Goal: Task Accomplishment & Management: Manage account settings

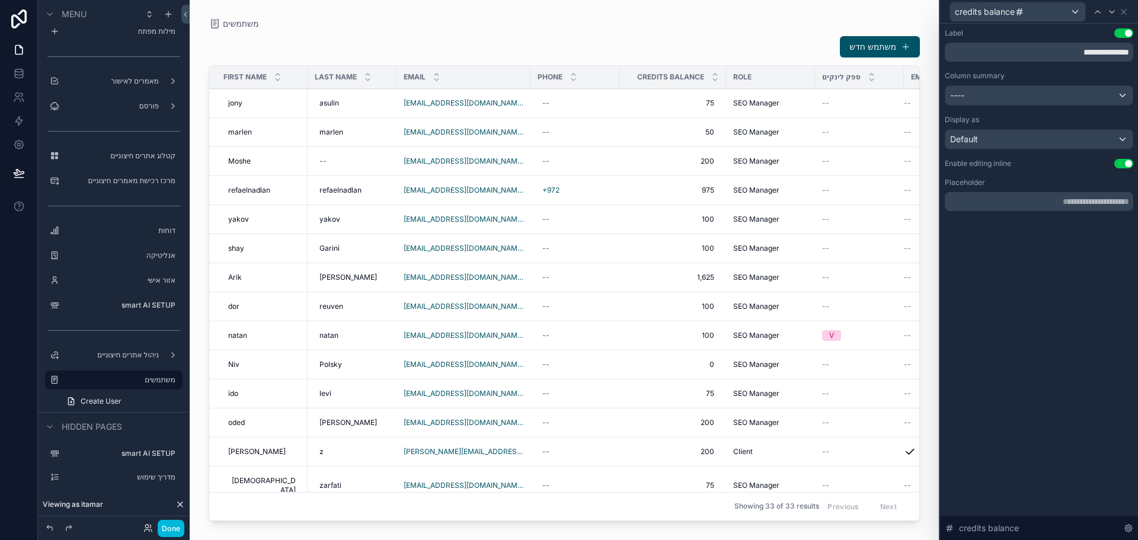
click at [559, 133] on div "--" at bounding box center [575, 132] width 75 height 19
click at [589, 151] on input "scrollable content" at bounding box center [584, 149] width 85 height 17
type input "**********"
click at [667, 150] on icon "scrollable content" at bounding box center [668, 147] width 9 height 9
click at [171, 533] on button "Done" at bounding box center [171, 528] width 27 height 17
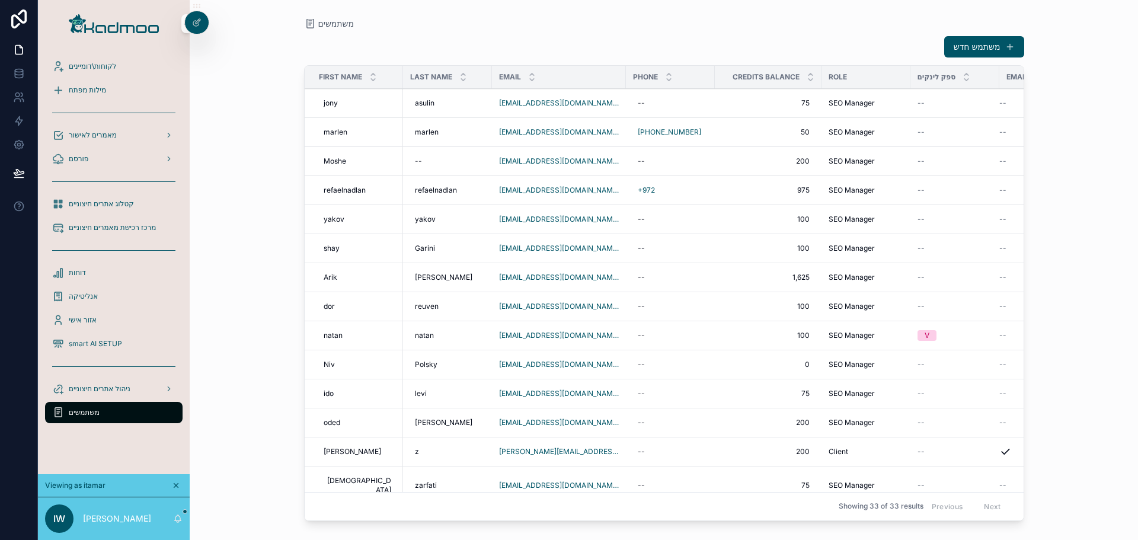
click at [82, 273] on span "דוחות" at bounding box center [77, 272] width 17 height 9
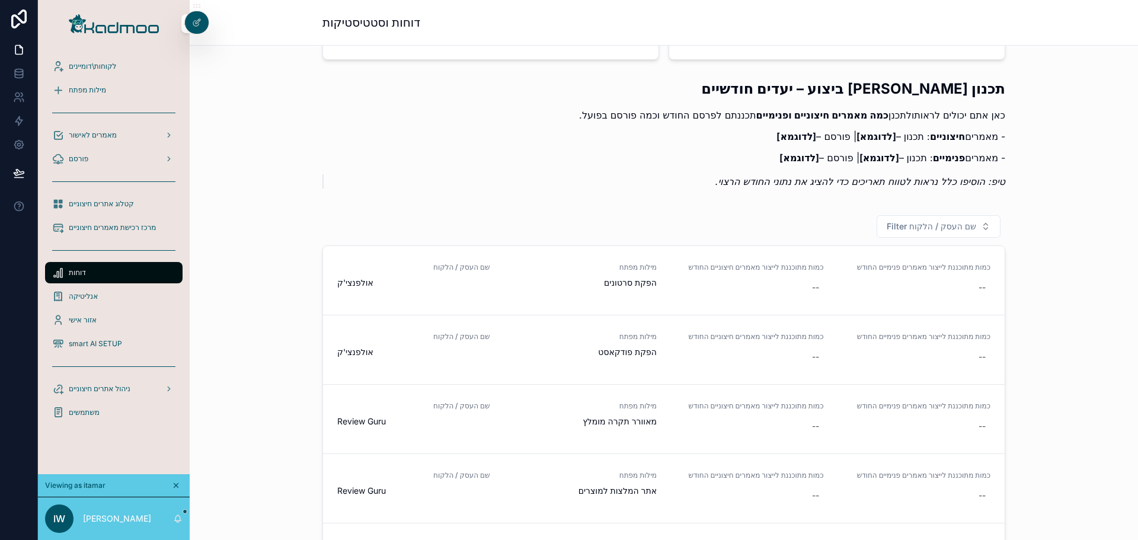
scroll to position [178, 0]
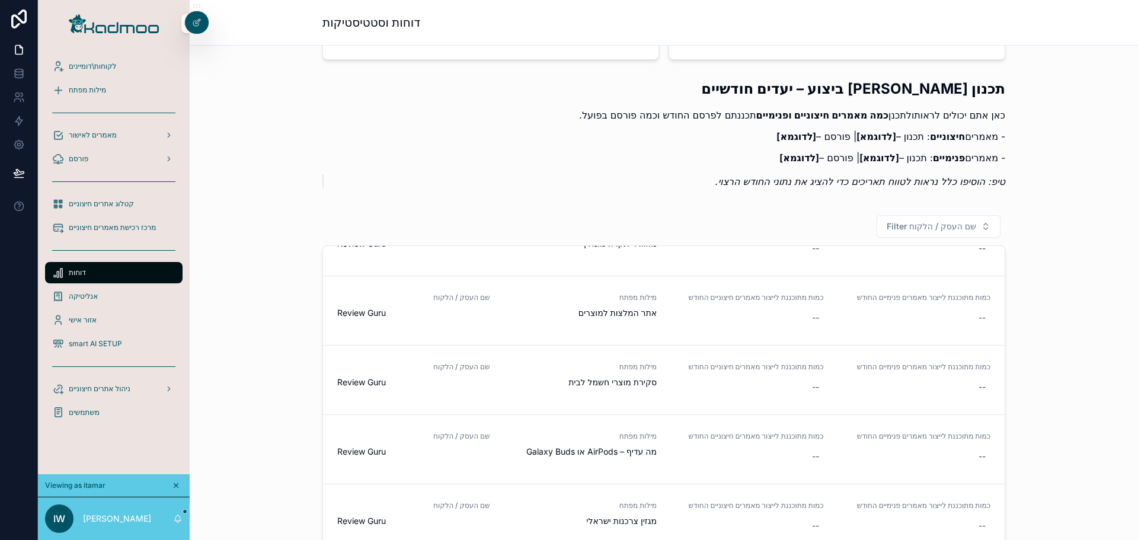
click at [93, 338] on div "smart AI SETUP" at bounding box center [113, 343] width 123 height 19
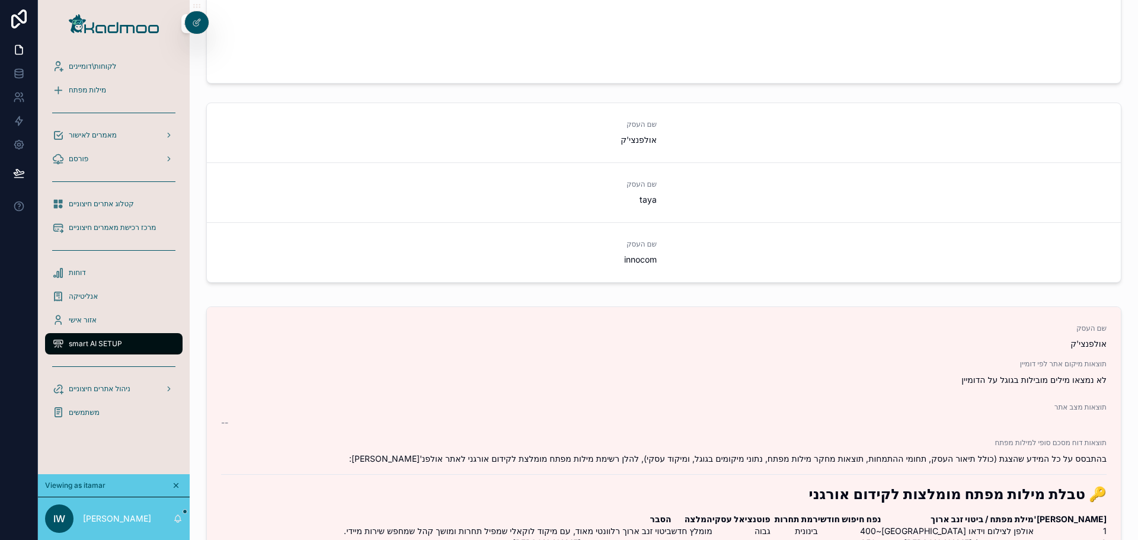
scroll to position [1422, 0]
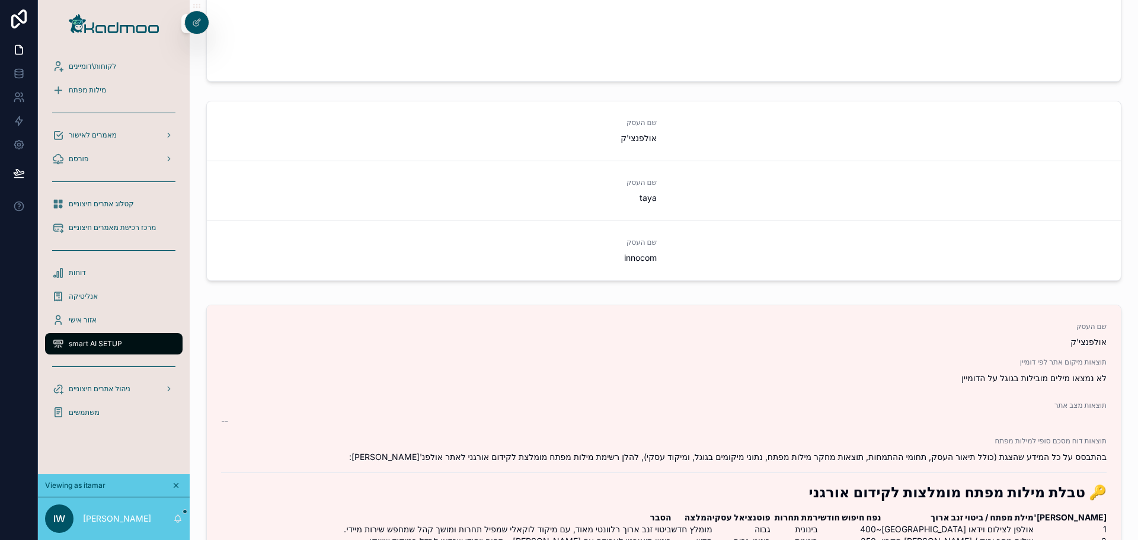
click at [75, 274] on span "דוחות" at bounding box center [77, 272] width 17 height 9
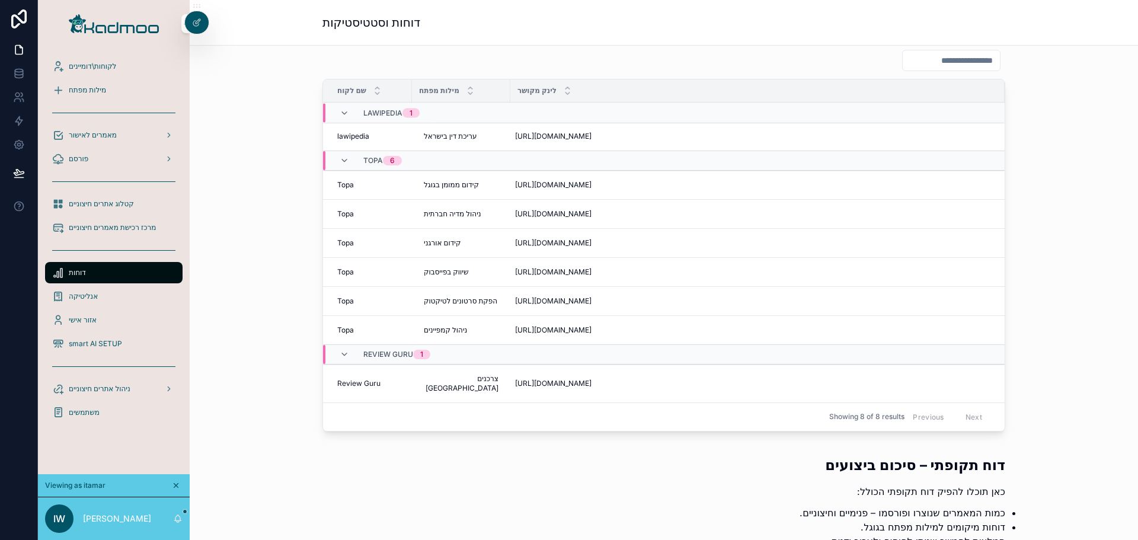
click at [200, 26] on icon at bounding box center [196, 22] width 9 height 9
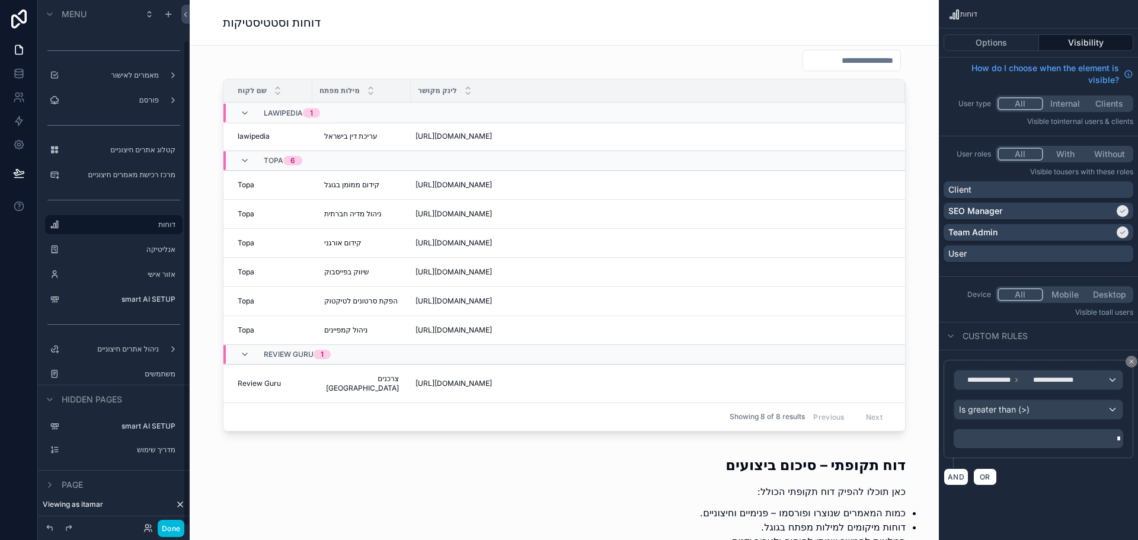
scroll to position [43, 0]
click at [122, 426] on label "smart AI SETUP" at bounding box center [119, 424] width 111 height 9
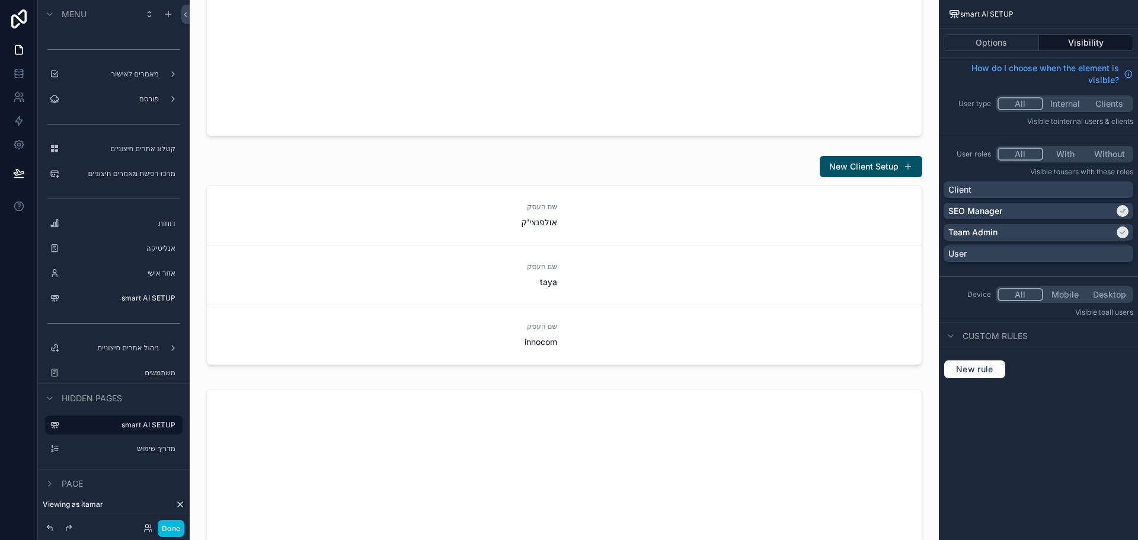
scroll to position [889, 0]
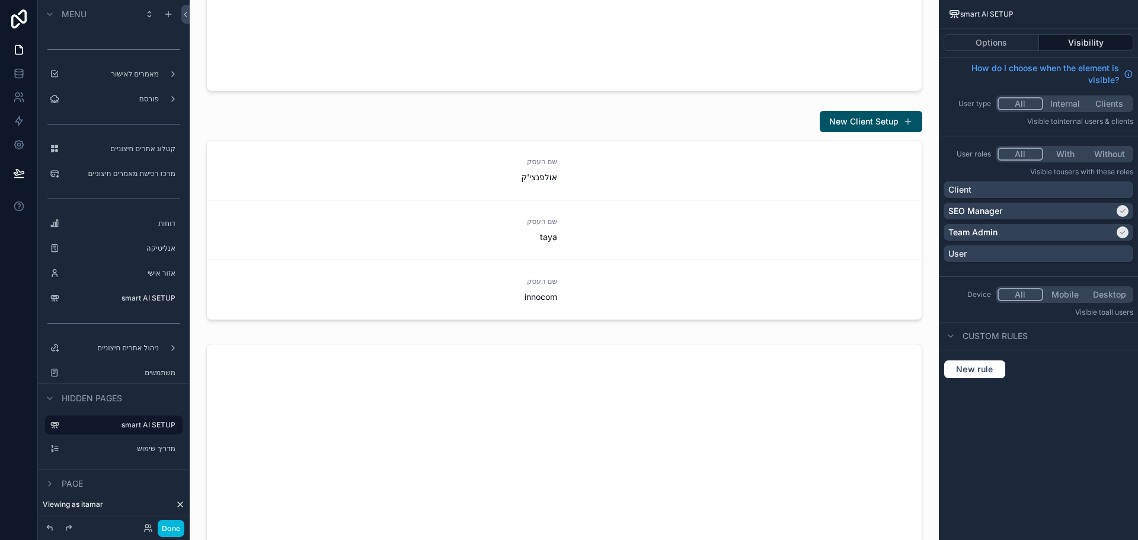
click at [791, 131] on div "scrollable content" at bounding box center [564, 217] width 730 height 224
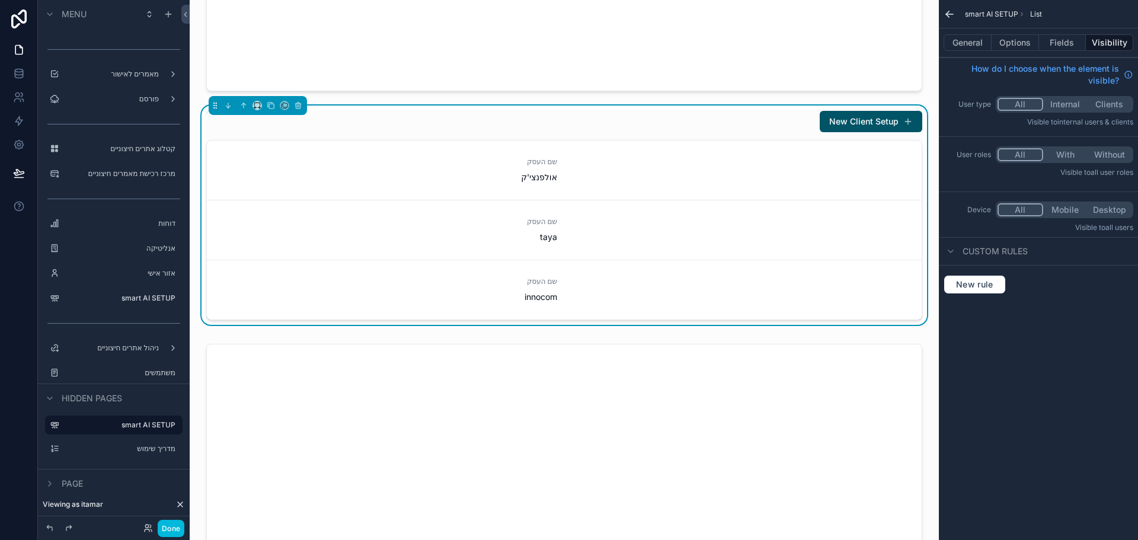
click at [849, 123] on button "New Client Setup" at bounding box center [871, 121] width 103 height 21
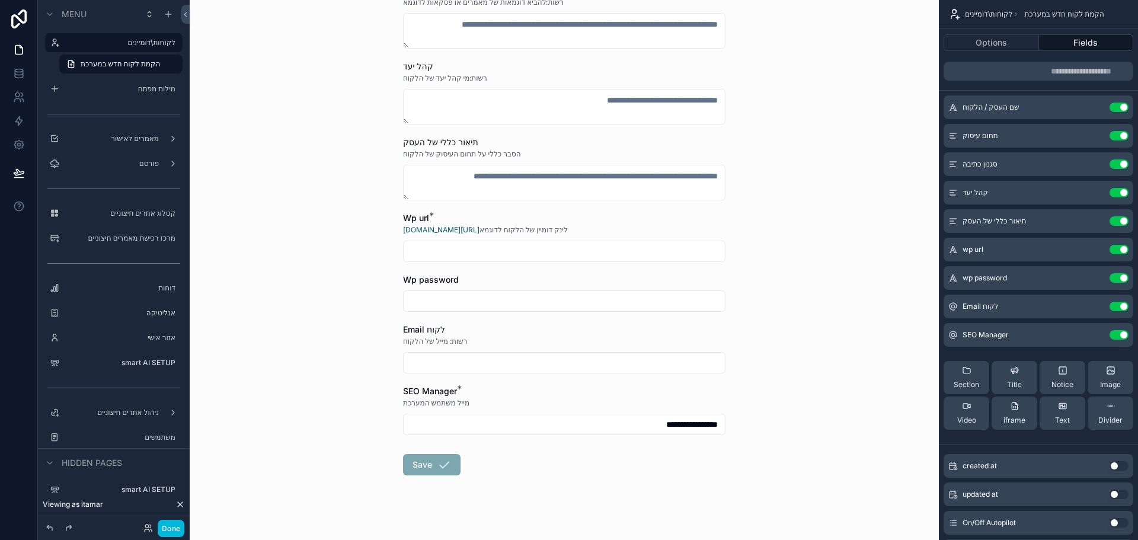
scroll to position [250, 0]
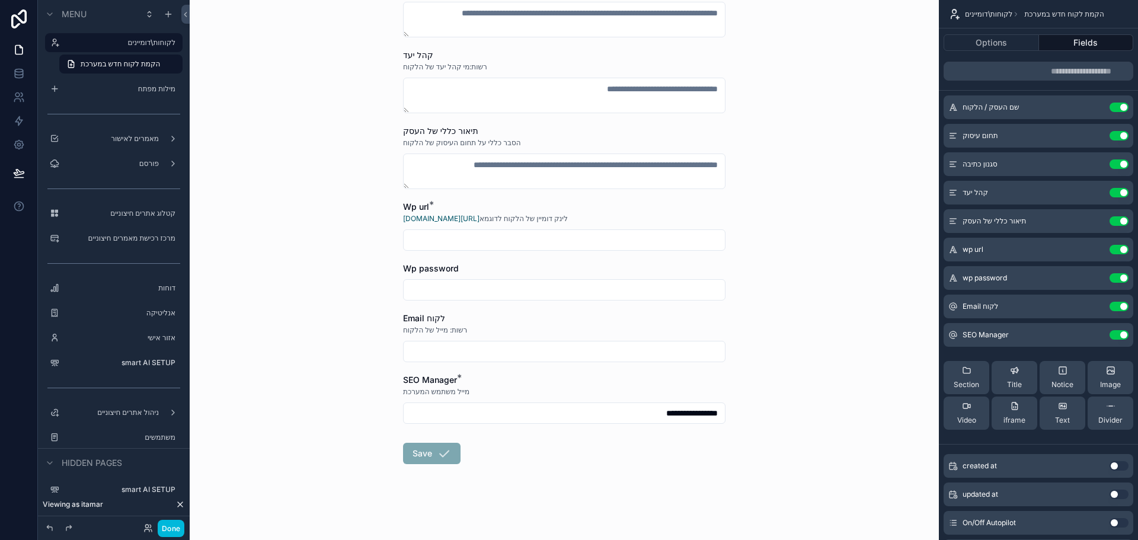
click at [639, 414] on input "**********" at bounding box center [564, 413] width 321 height 17
click at [1114, 335] on button "Use setting" at bounding box center [1118, 334] width 19 height 9
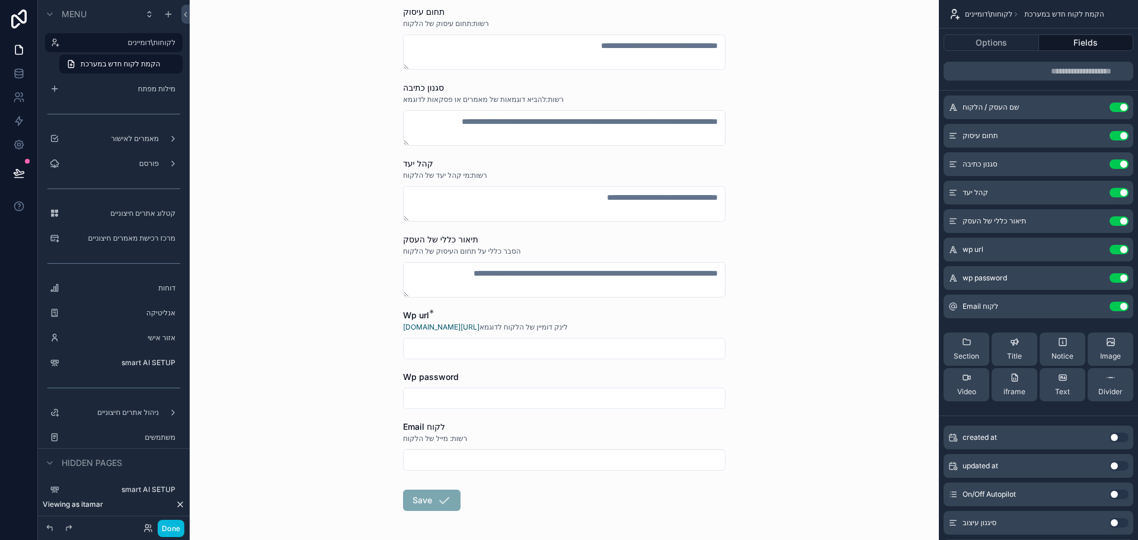
scroll to position [178, 0]
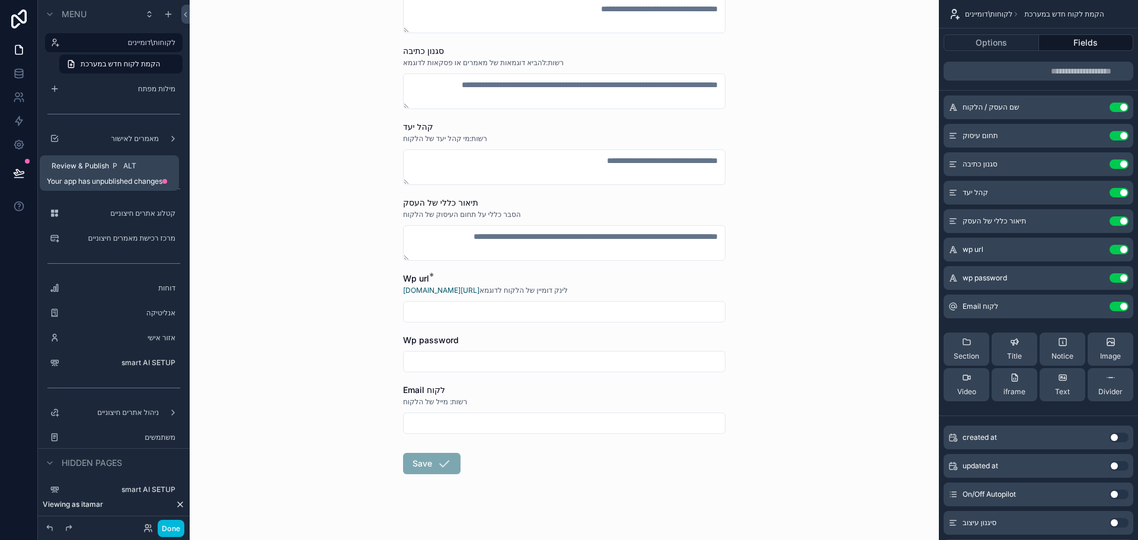
click at [18, 165] on button at bounding box center [19, 172] width 26 height 33
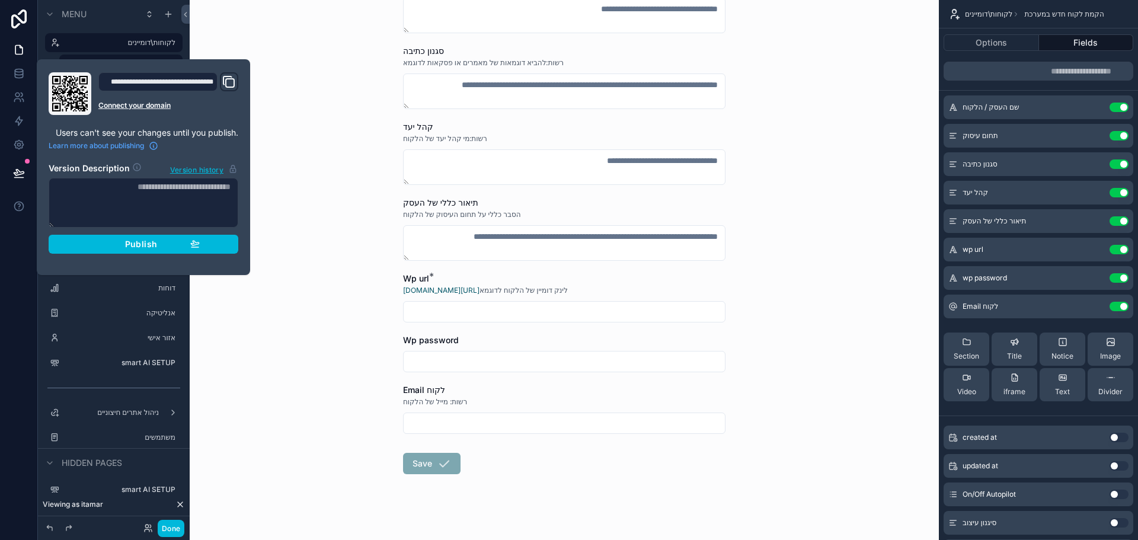
click at [148, 244] on span "Publish" at bounding box center [141, 244] width 32 height 11
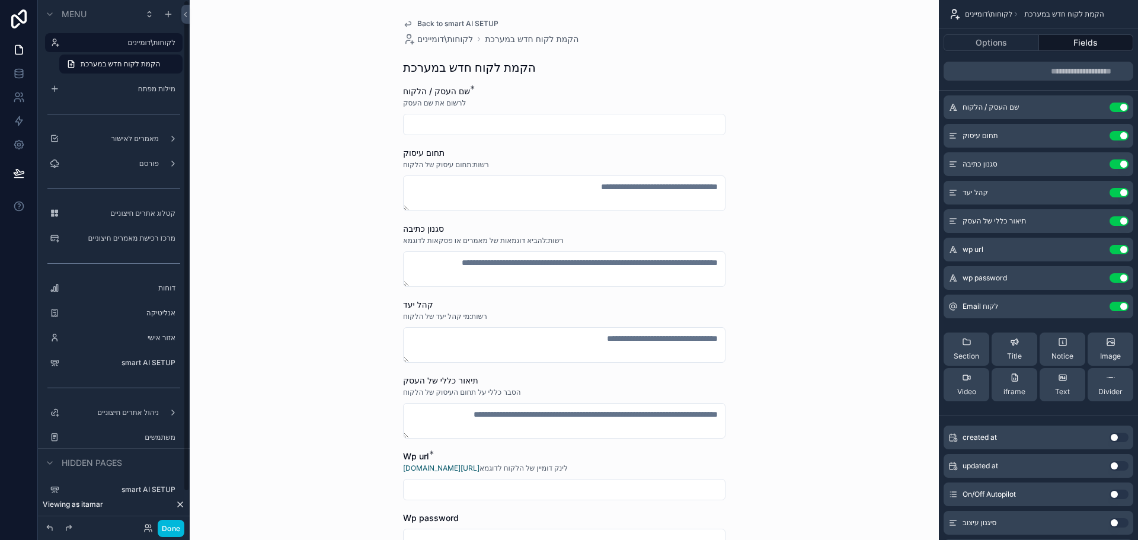
click at [126, 485] on label "smart AI SETUP" at bounding box center [119, 489] width 111 height 9
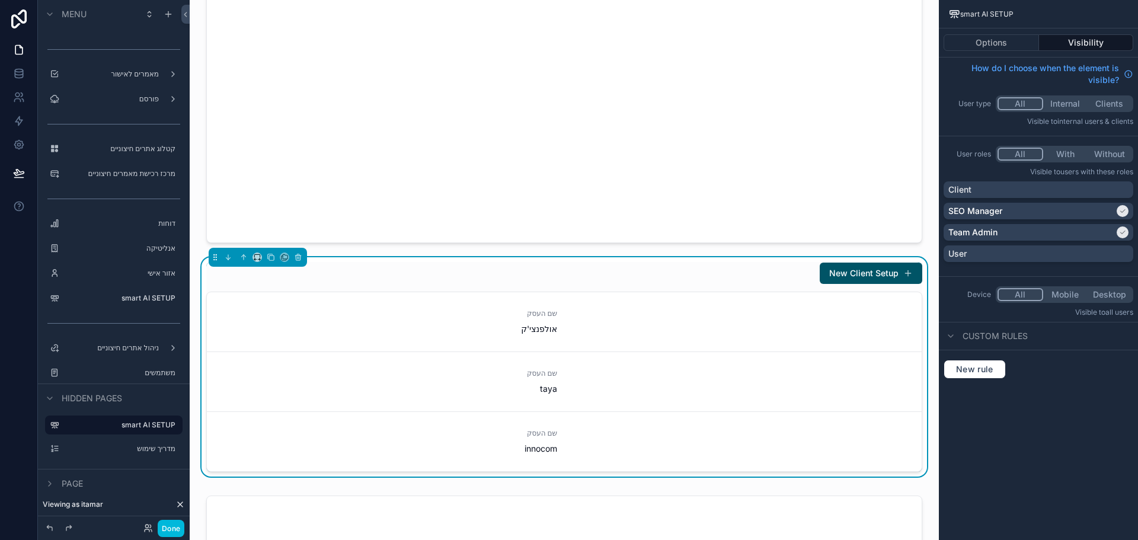
scroll to position [770, 0]
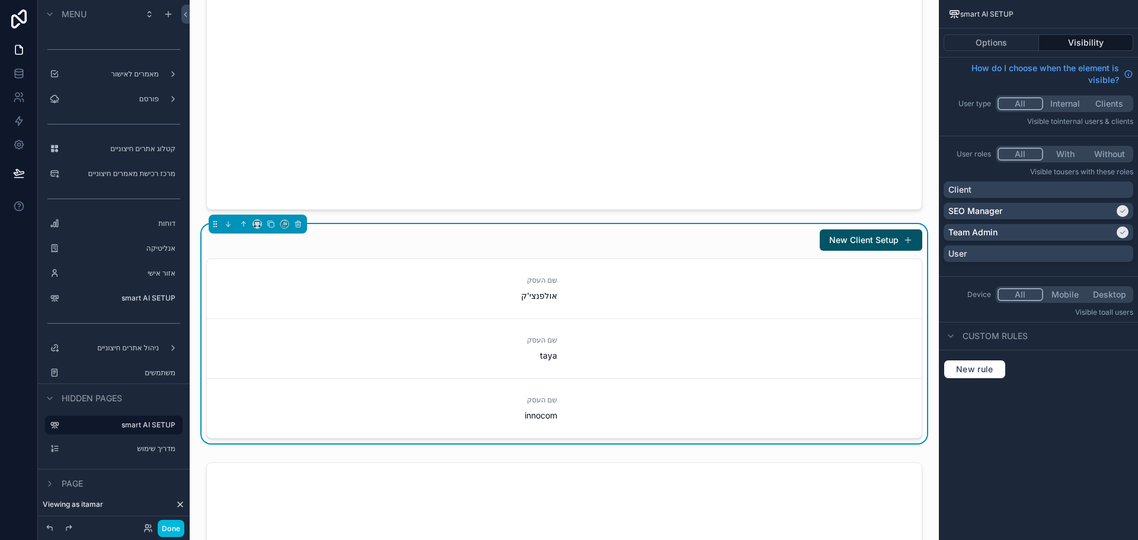
click at [764, 234] on div "New Client Setup" at bounding box center [564, 240] width 716 height 23
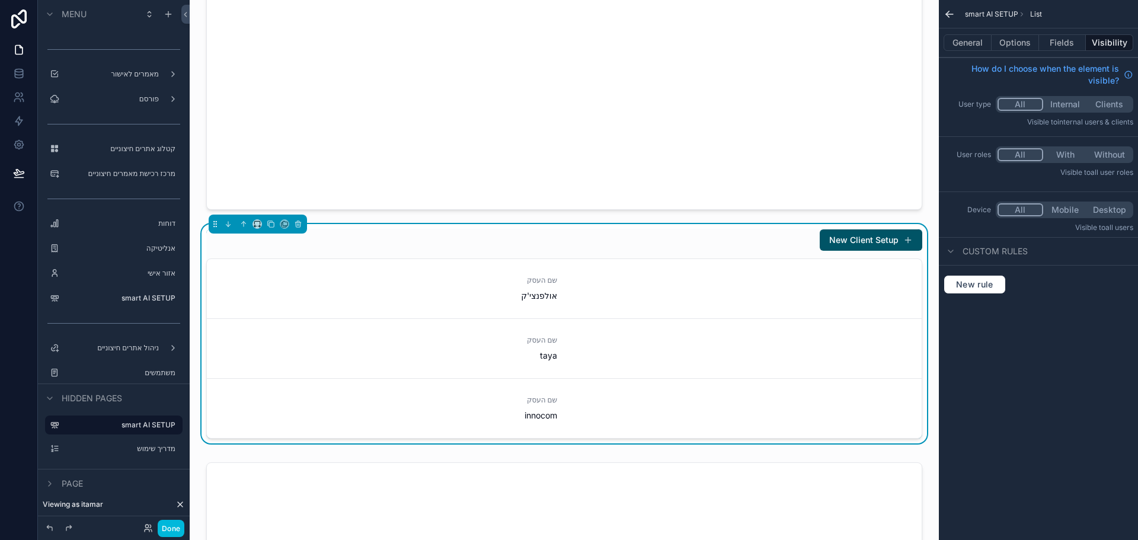
click at [1019, 41] on button "Options" at bounding box center [1015, 42] width 47 height 17
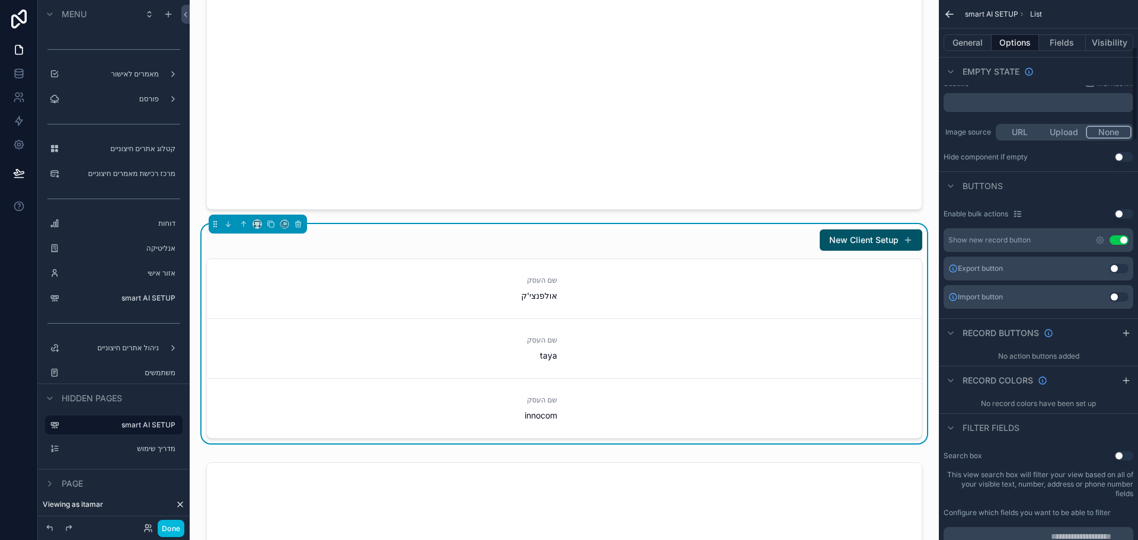
scroll to position [296, 0]
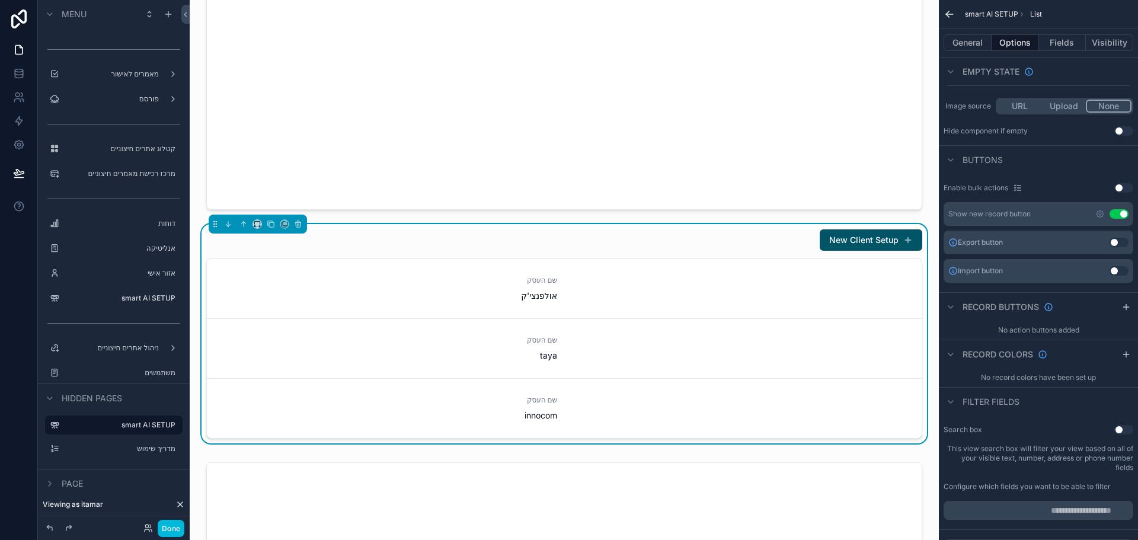
click at [1099, 215] on icon "scrollable content" at bounding box center [1100, 214] width 2 height 2
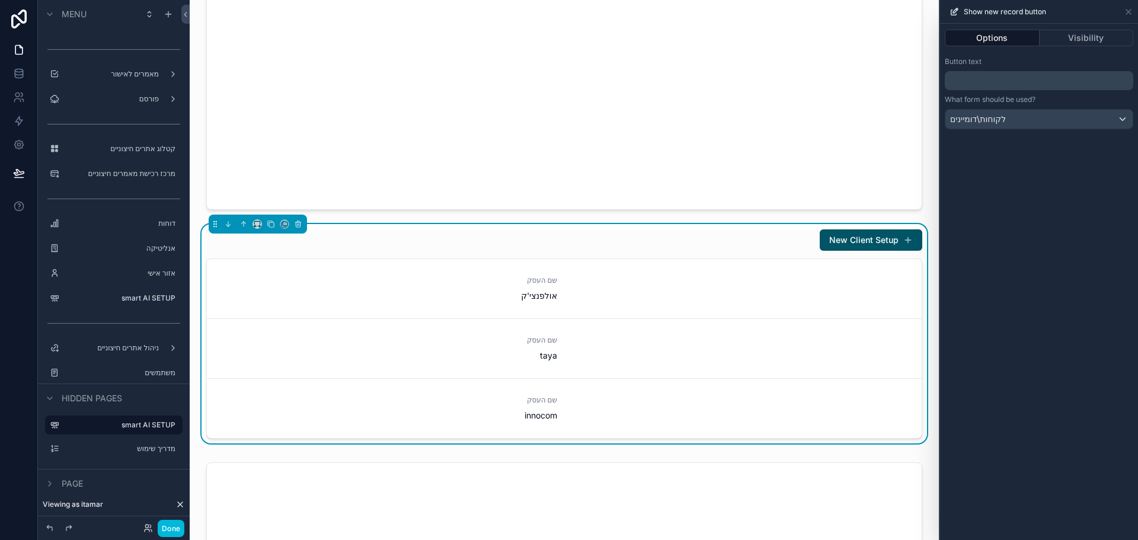
click at [1035, 80] on p "﻿" at bounding box center [1039, 80] width 181 height 14
click at [1130, 14] on icon at bounding box center [1128, 11] width 5 height 5
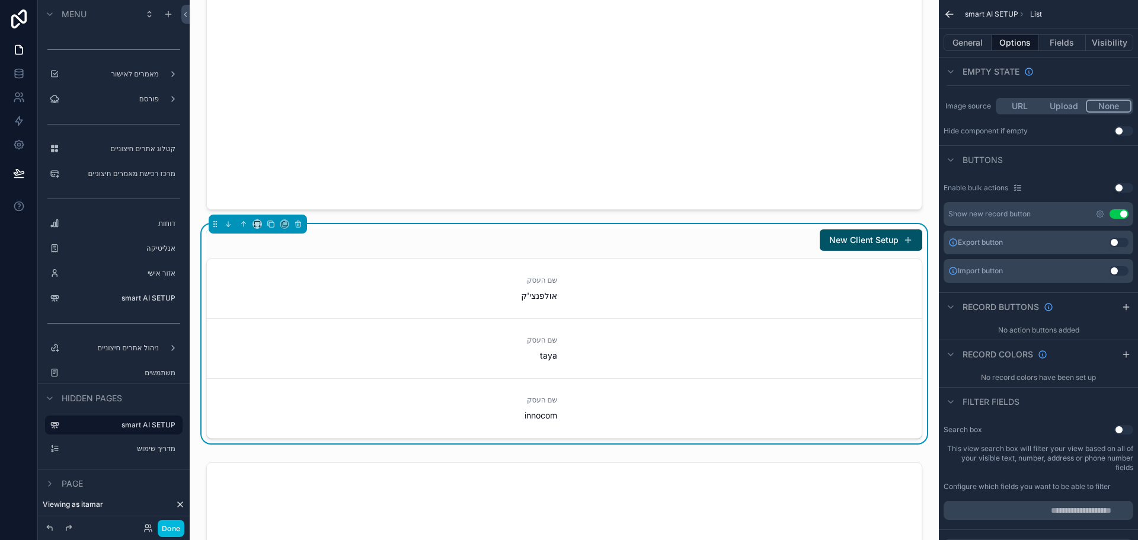
click at [1099, 215] on icon "scrollable content" at bounding box center [1100, 214] width 2 height 2
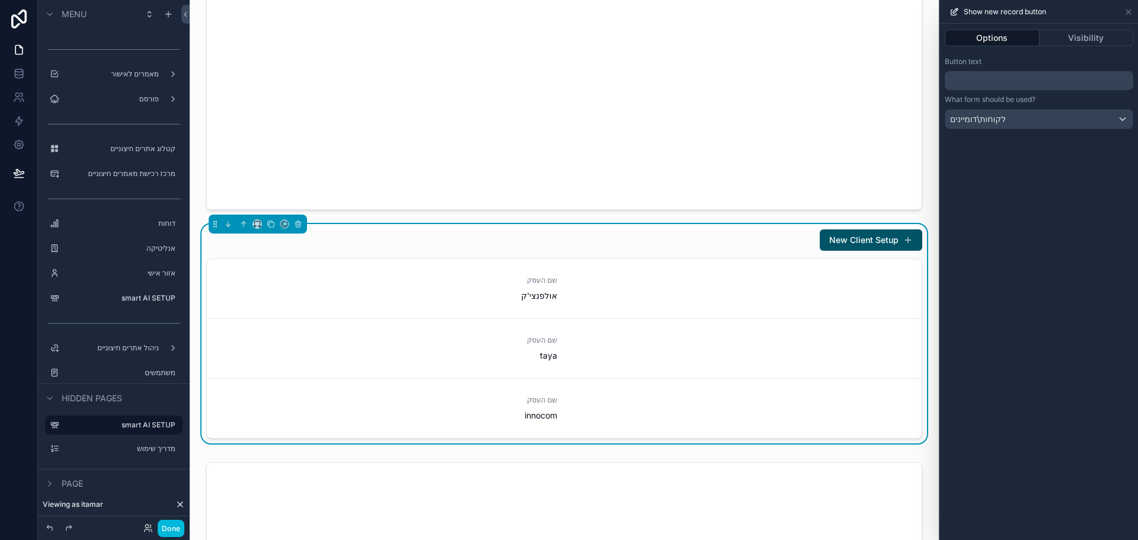
click at [1040, 77] on p "﻿" at bounding box center [1039, 80] width 181 height 14
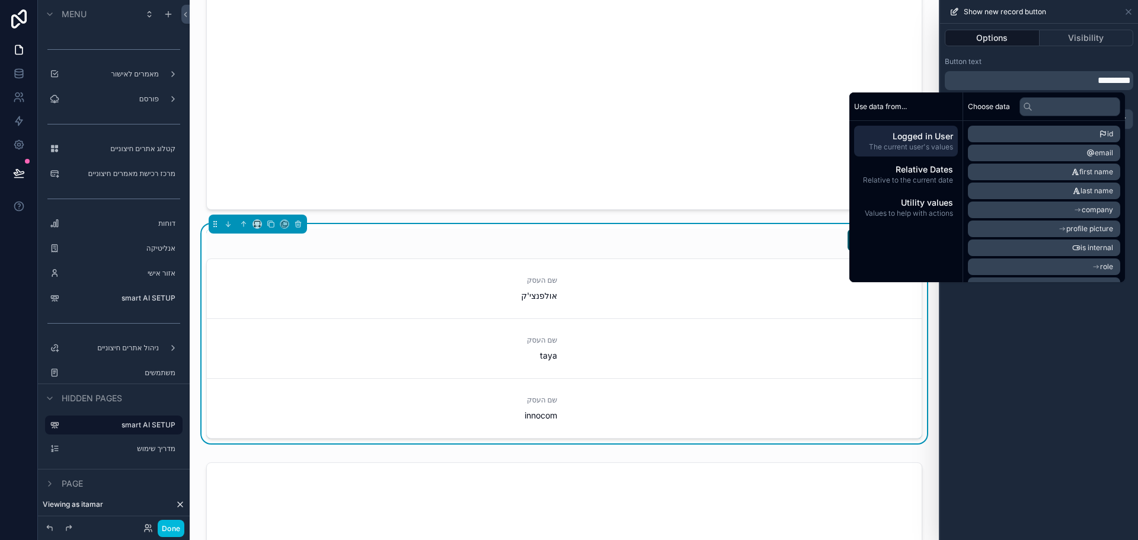
scroll to position [652, 0]
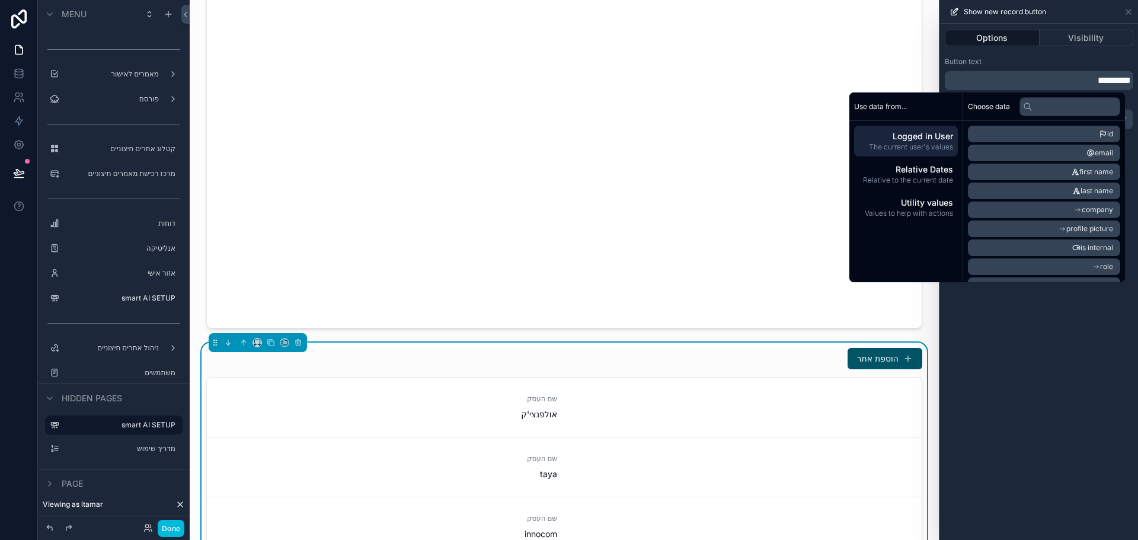
click at [1040, 376] on div "Options Visibility Button text ********* What form should be used? לקוחות\דומיי…" at bounding box center [1039, 282] width 198 height 516
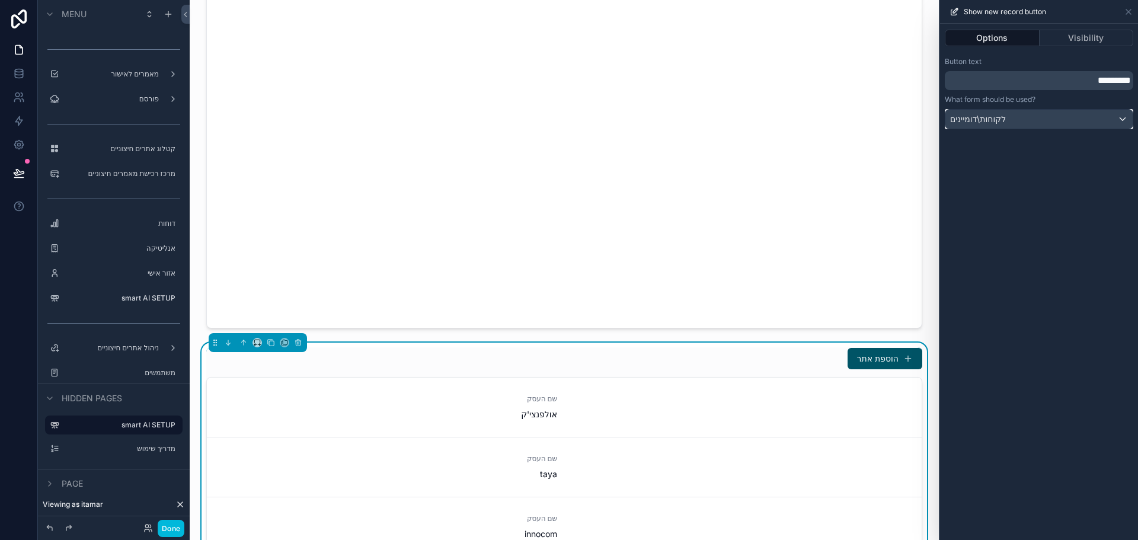
click at [1021, 120] on div "לקוחות\דומיינים" at bounding box center [1038, 119] width 187 height 19
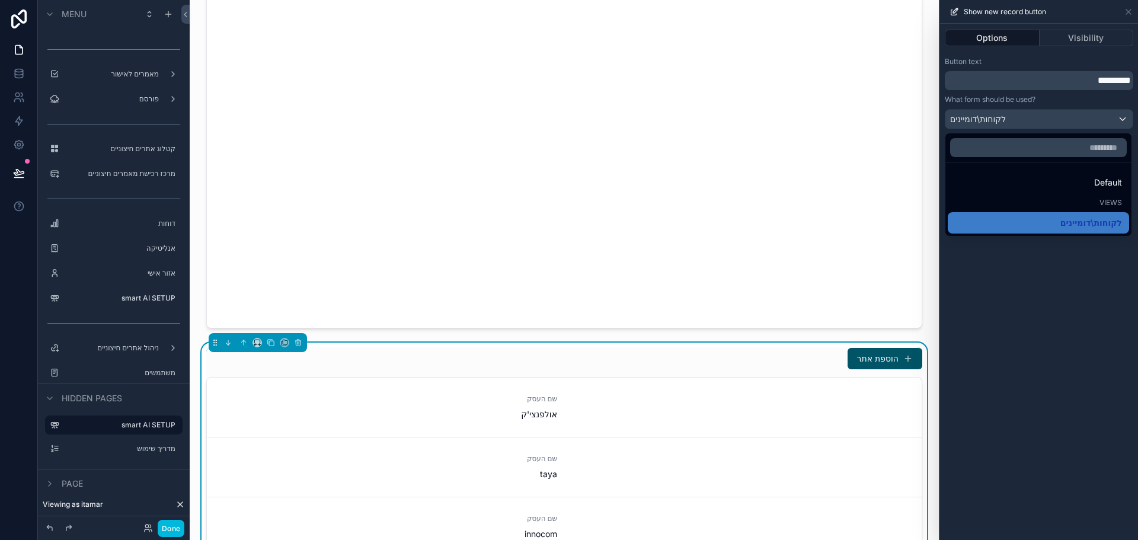
click at [1075, 37] on div at bounding box center [1039, 270] width 198 height 540
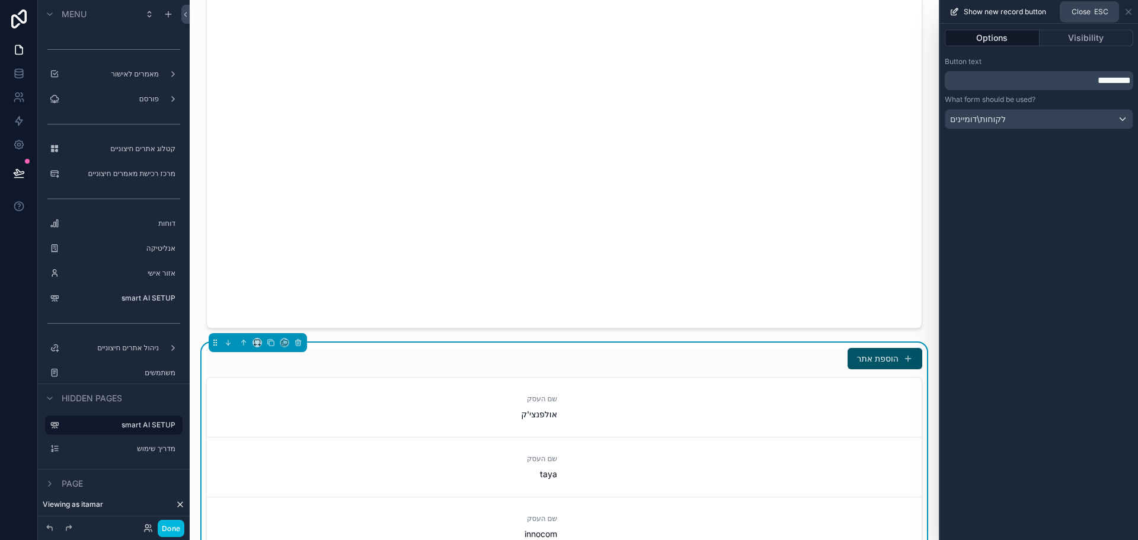
click at [1130, 14] on icon at bounding box center [1128, 11] width 5 height 5
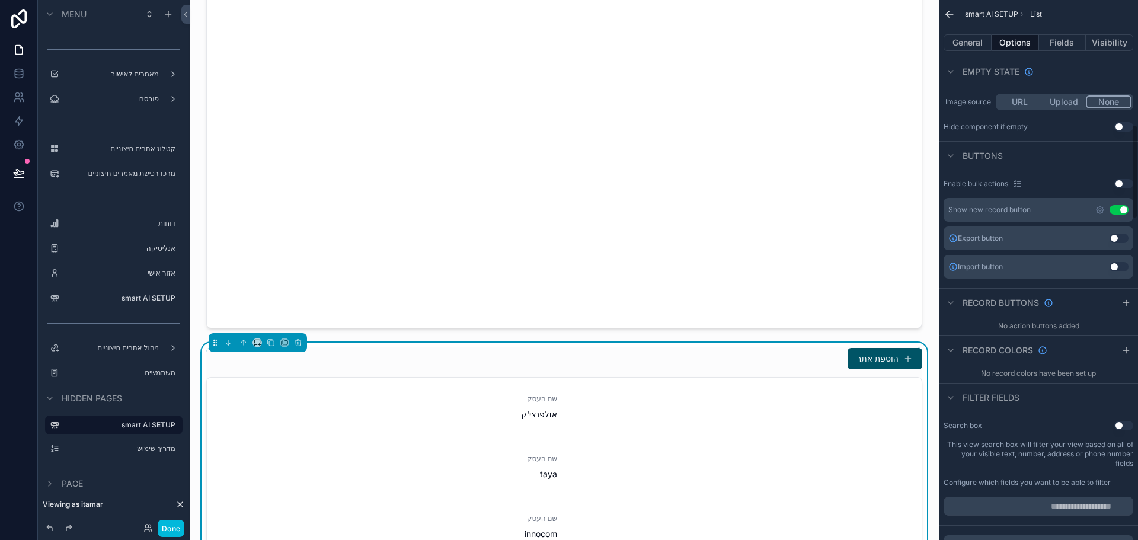
scroll to position [296, 0]
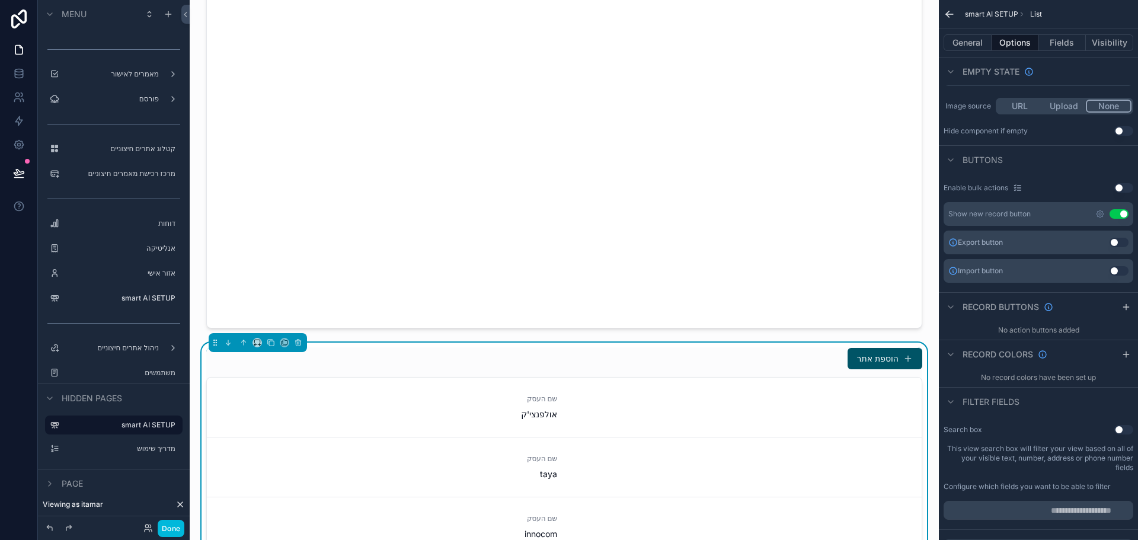
click at [1096, 215] on icon "scrollable content" at bounding box center [1099, 213] width 9 height 9
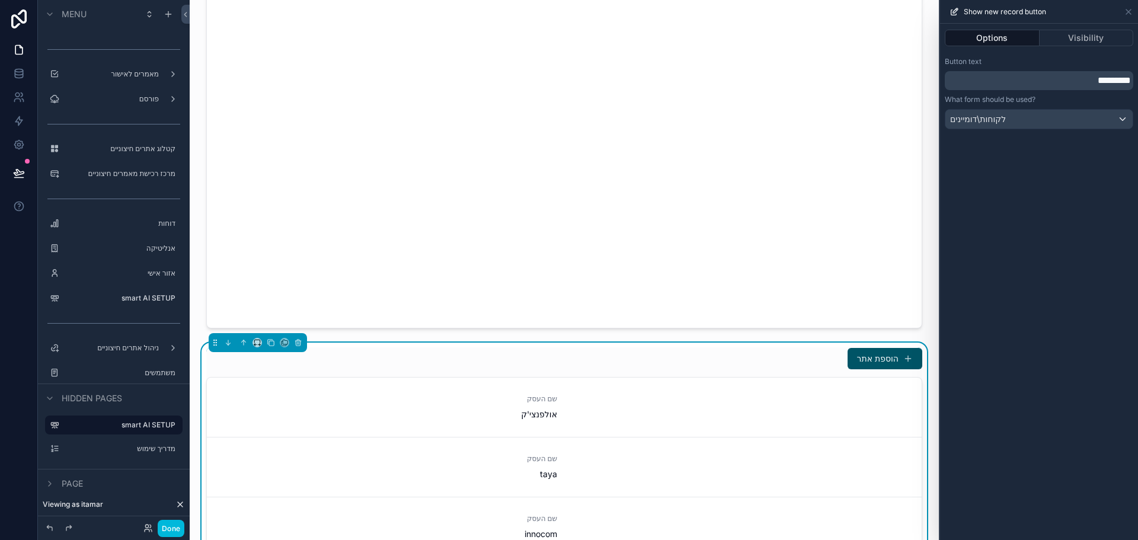
click at [1053, 82] on p "*********" at bounding box center [1039, 80] width 181 height 14
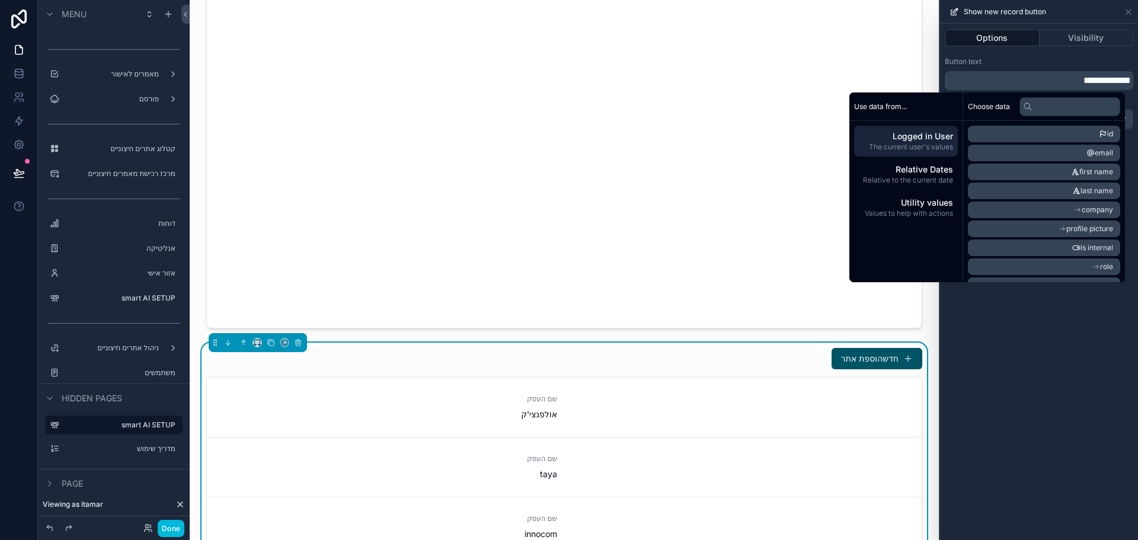
click at [1009, 80] on p "**********" at bounding box center [1039, 80] width 181 height 14
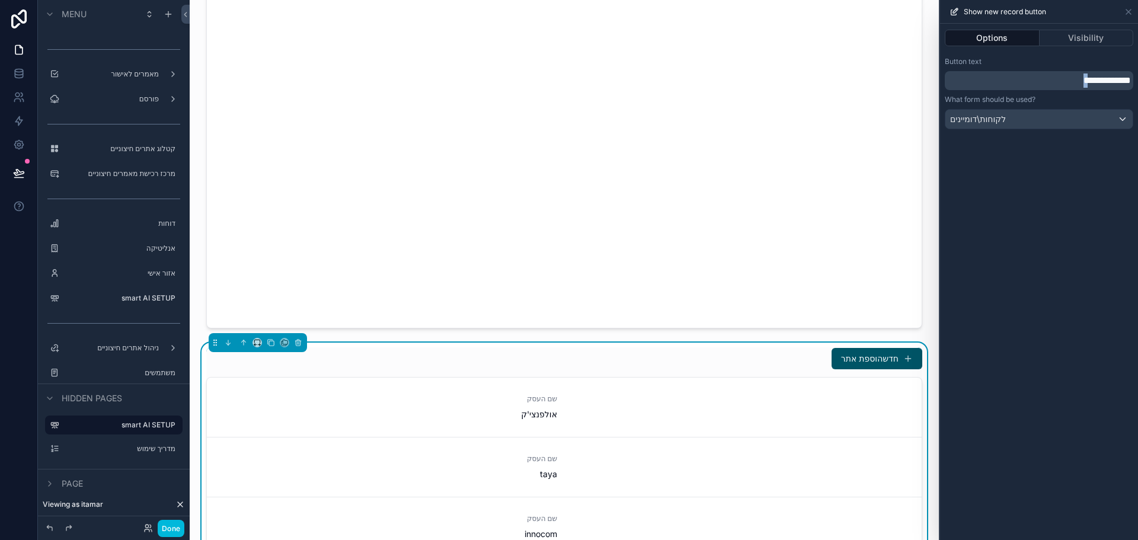
click at [1009, 80] on p "**********" at bounding box center [1039, 80] width 181 height 14
click at [1058, 366] on div "**********" at bounding box center [1039, 282] width 198 height 516
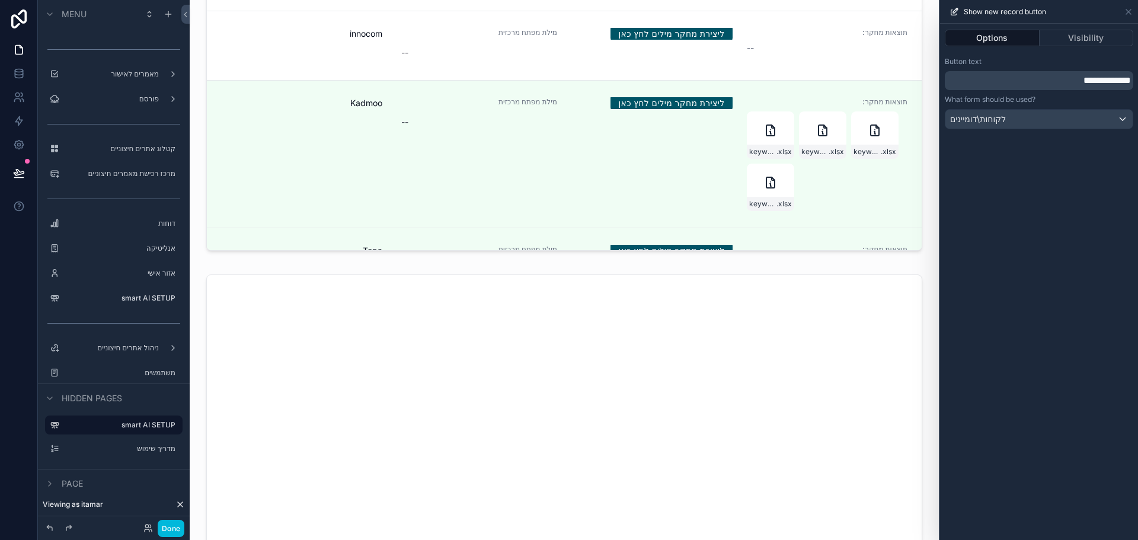
scroll to position [2963, 0]
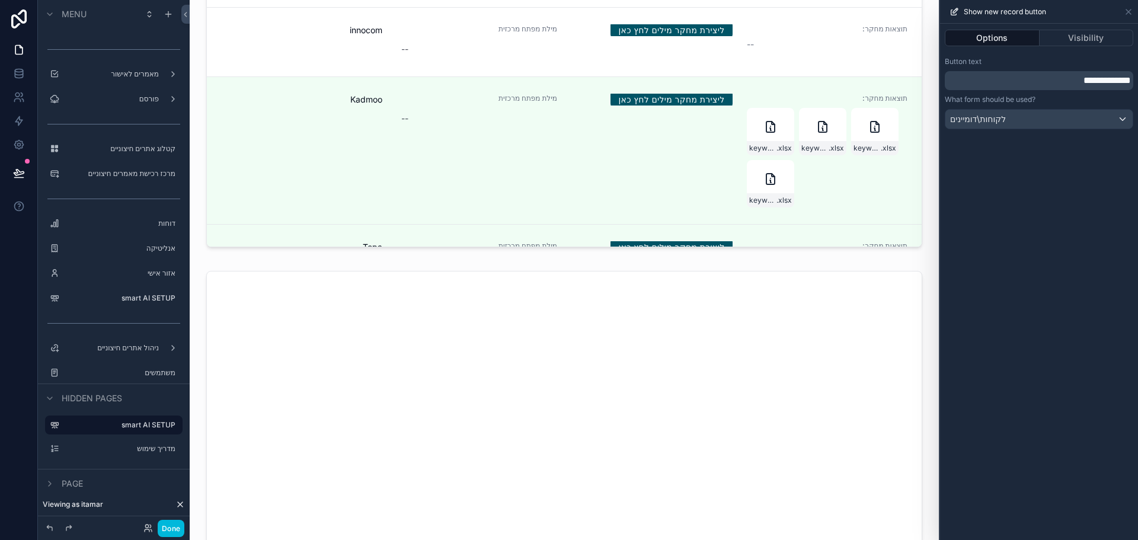
click at [117, 299] on label "smart AI SETUP" at bounding box center [119, 297] width 111 height 9
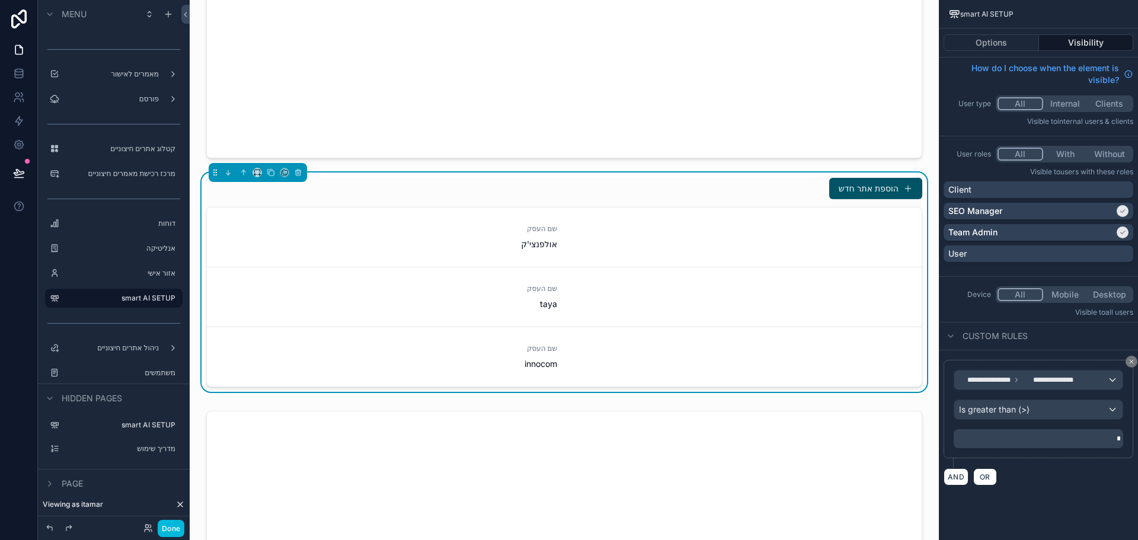
scroll to position [664, 0]
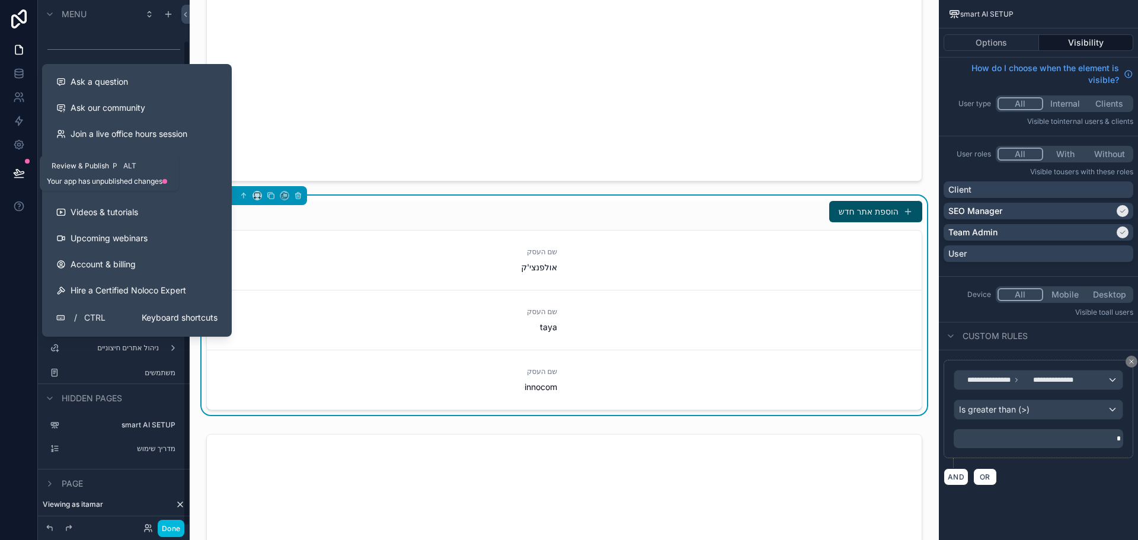
click at [19, 175] on icon at bounding box center [19, 173] width 10 height 6
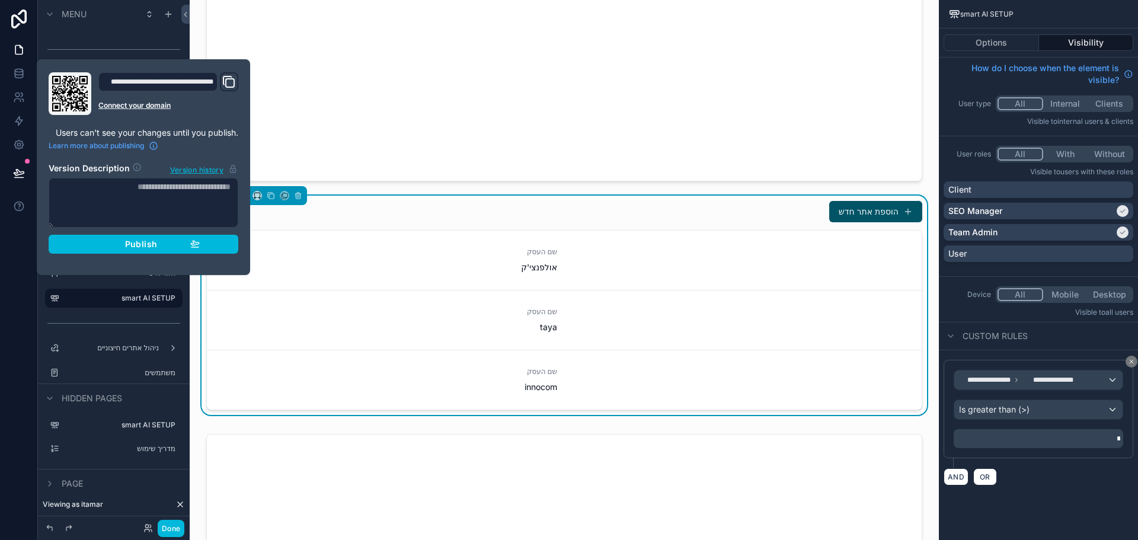
click at [137, 245] on span "Publish" at bounding box center [141, 244] width 32 height 11
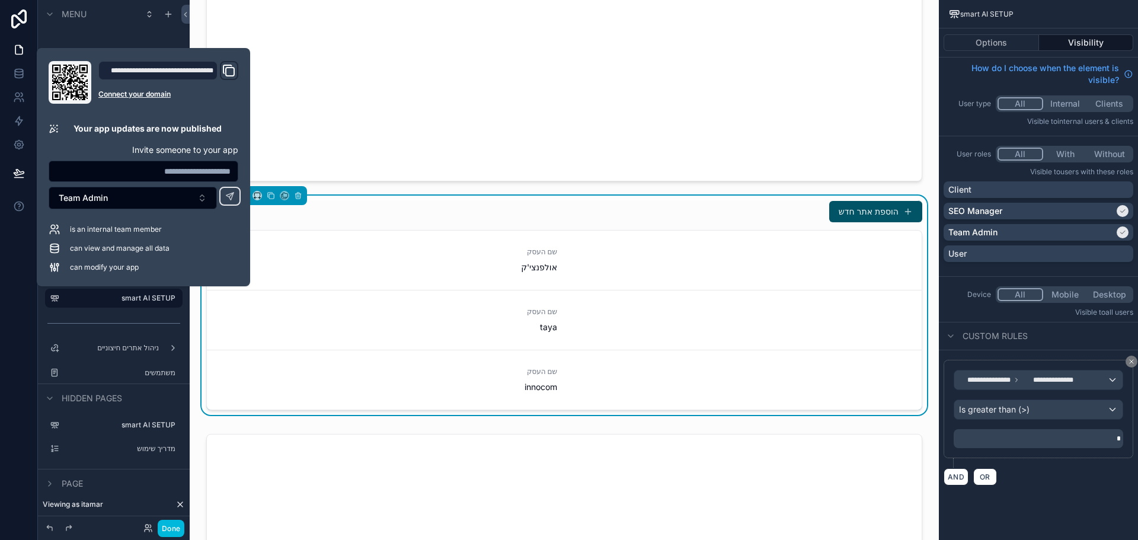
click at [123, 202] on button "Team Admin" at bounding box center [133, 198] width 168 height 23
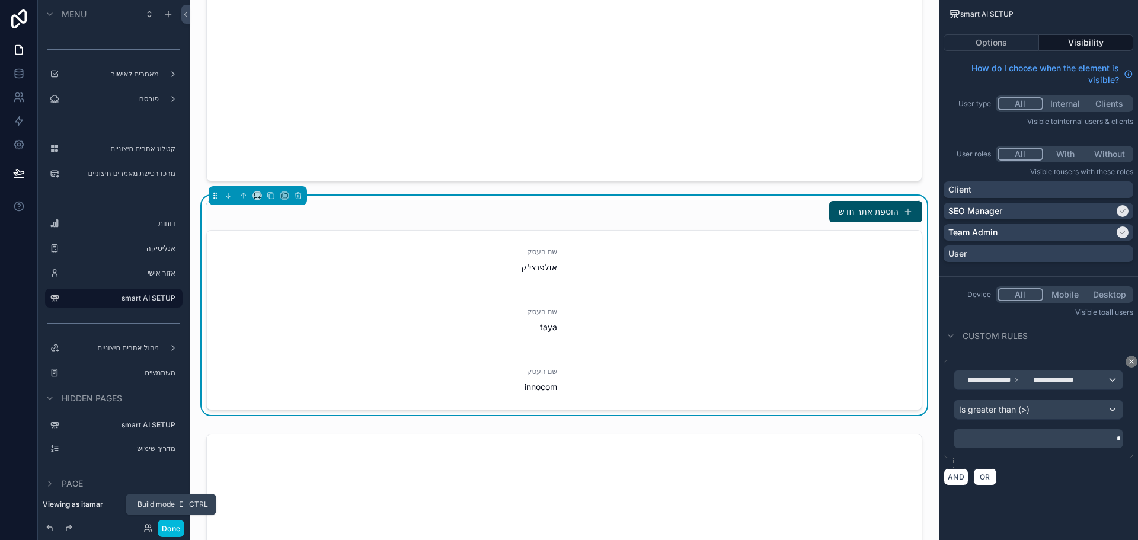
click at [168, 527] on button "Done" at bounding box center [171, 528] width 27 height 17
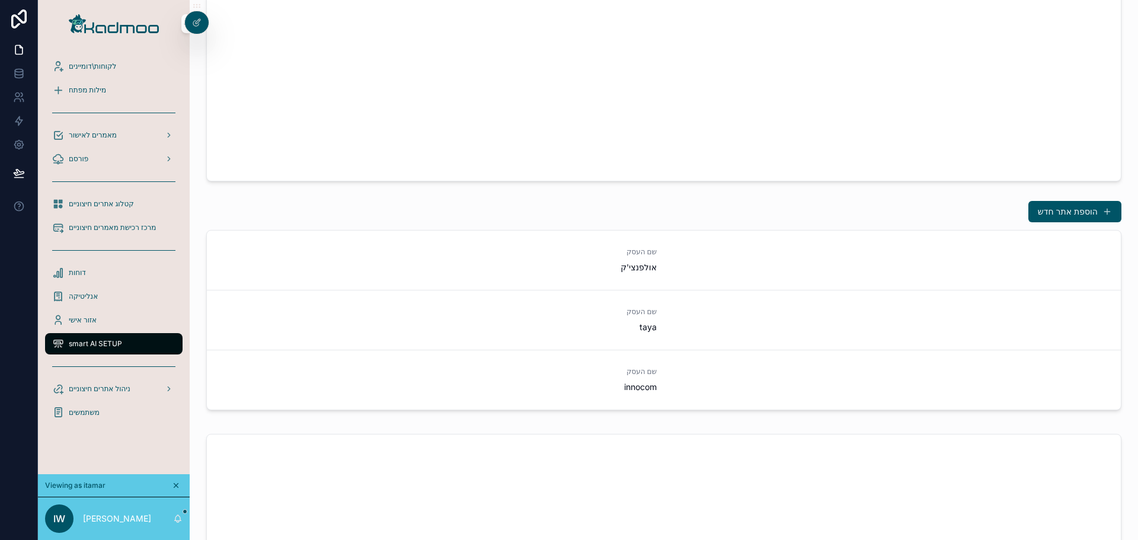
click at [0, 0] on icon at bounding box center [0, 0] width 0 height 0
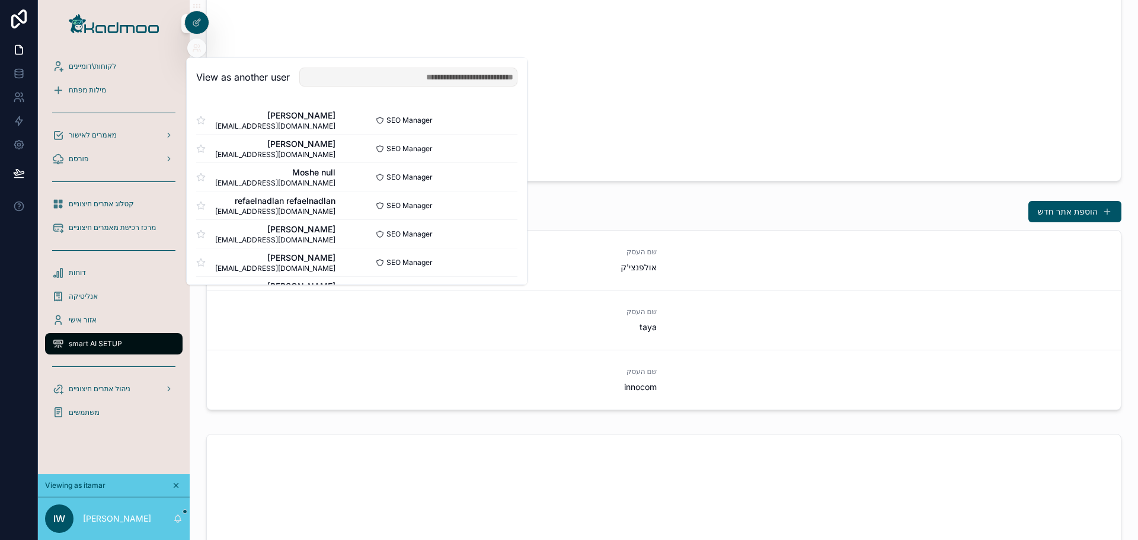
click at [0, 0] on button "Select" at bounding box center [0, 0] width 0 height 0
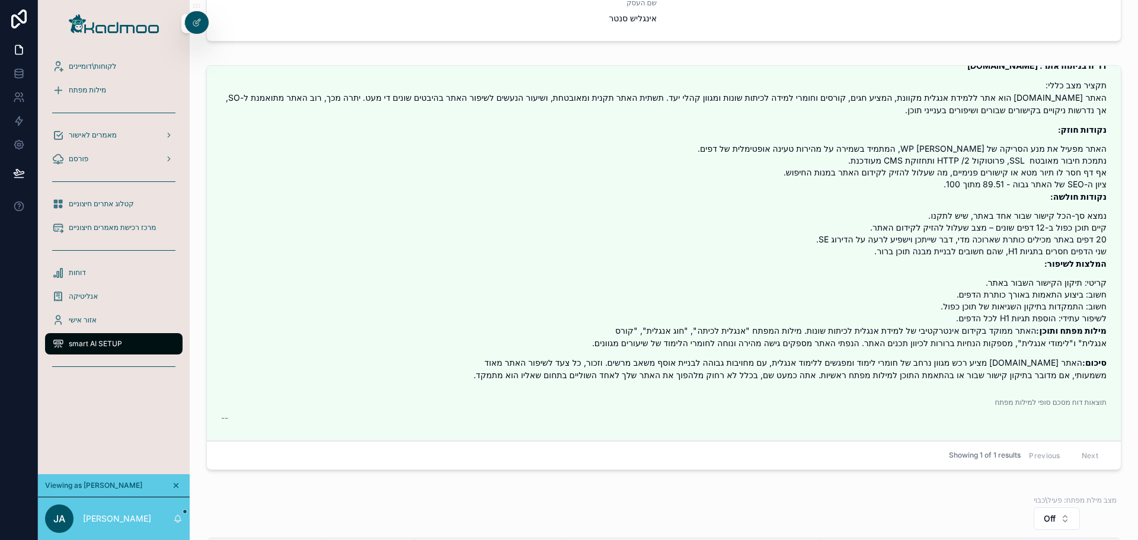
scroll to position [296, 0]
click at [17, 94] on icon at bounding box center [19, 97] width 12 height 12
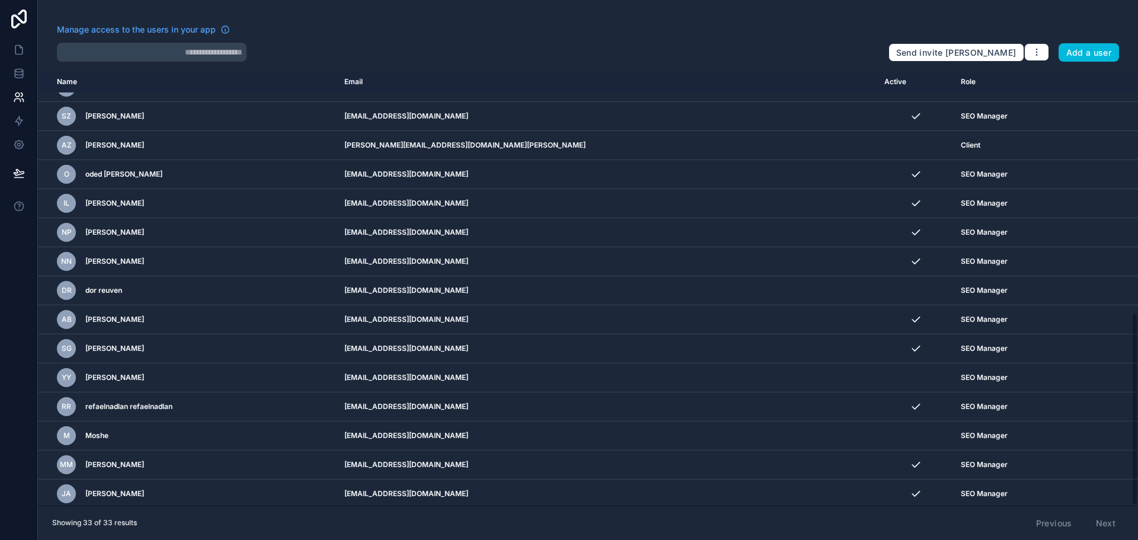
scroll to position [545, 0]
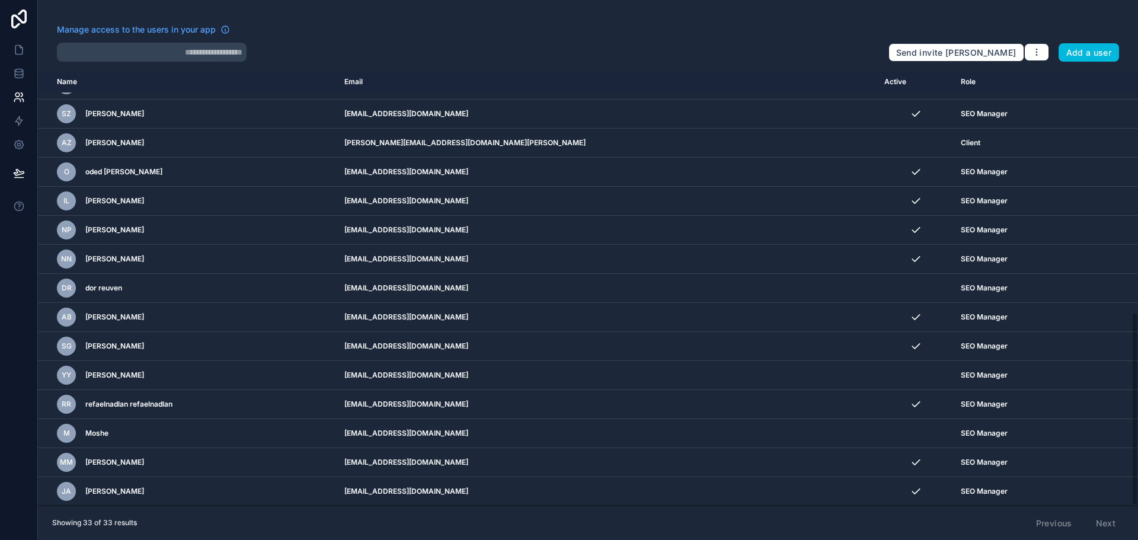
click at [0, 0] on icon "scrollable content" at bounding box center [0, 0] width 0 height 0
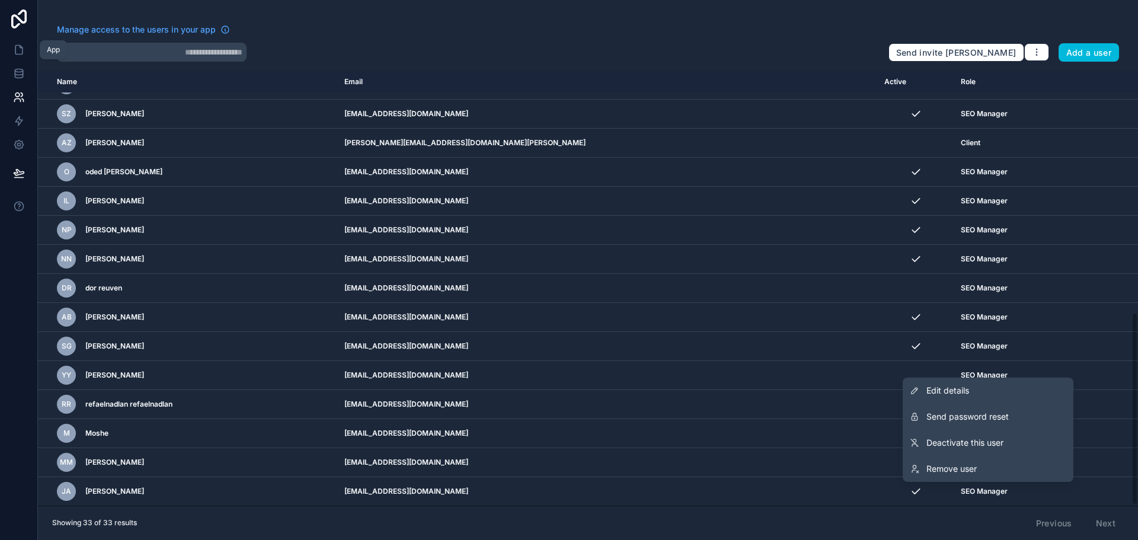
click at [18, 46] on icon at bounding box center [19, 50] width 12 height 12
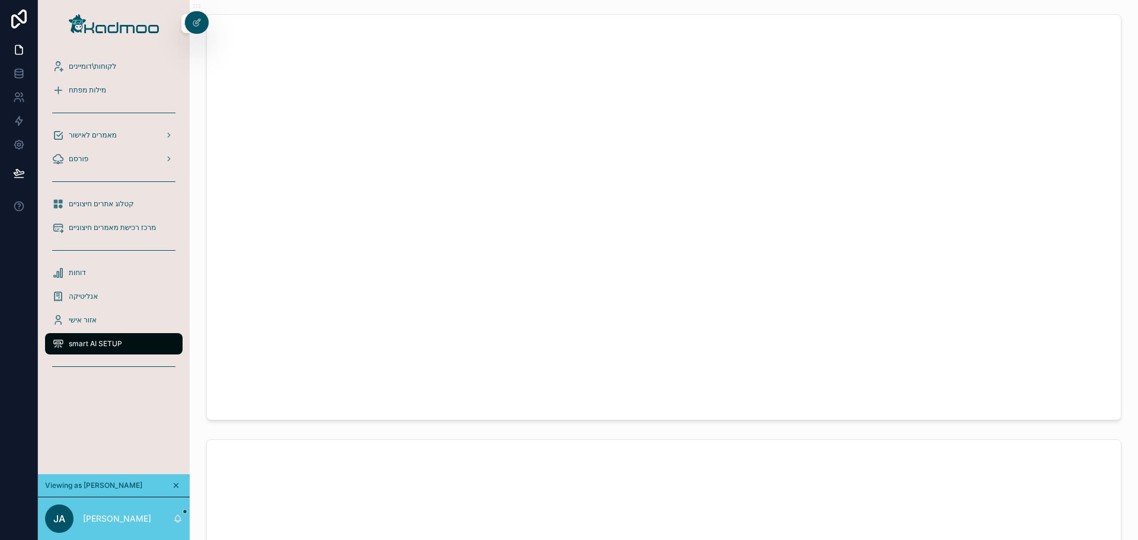
click at [106, 223] on span "מרכז רכישת מאמרים חיצוניים" at bounding box center [112, 227] width 87 height 9
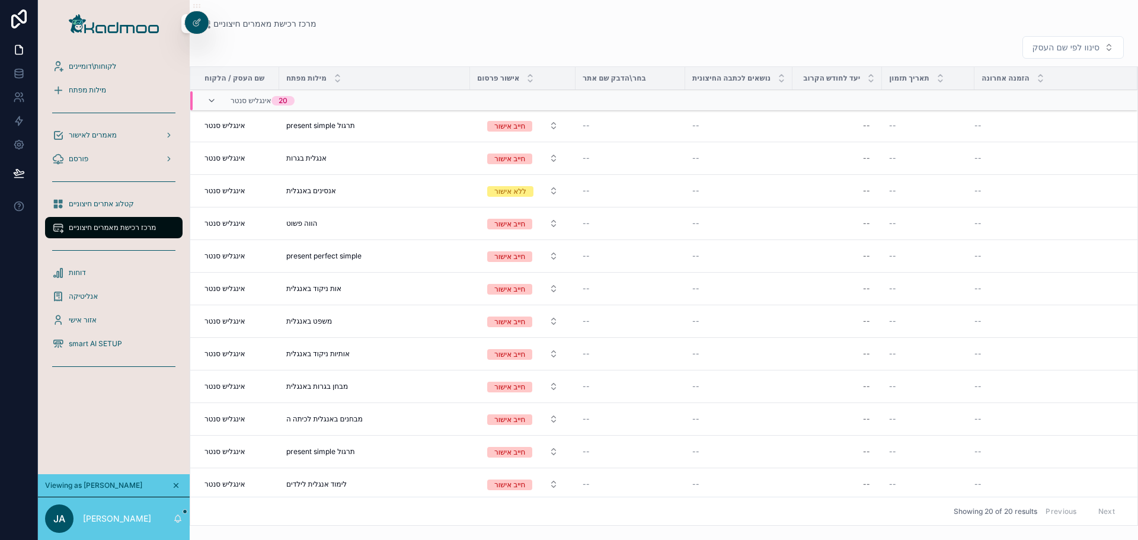
click at [680, 32] on div "סינוו לפי שם העסק שם העסק / הלקוח מילות מפתח אישור פרסום בחר\הדבק שם אתר נושאים…" at bounding box center [664, 276] width 948 height 497
click at [199, 21] on icon at bounding box center [199, 20] width 1 height 1
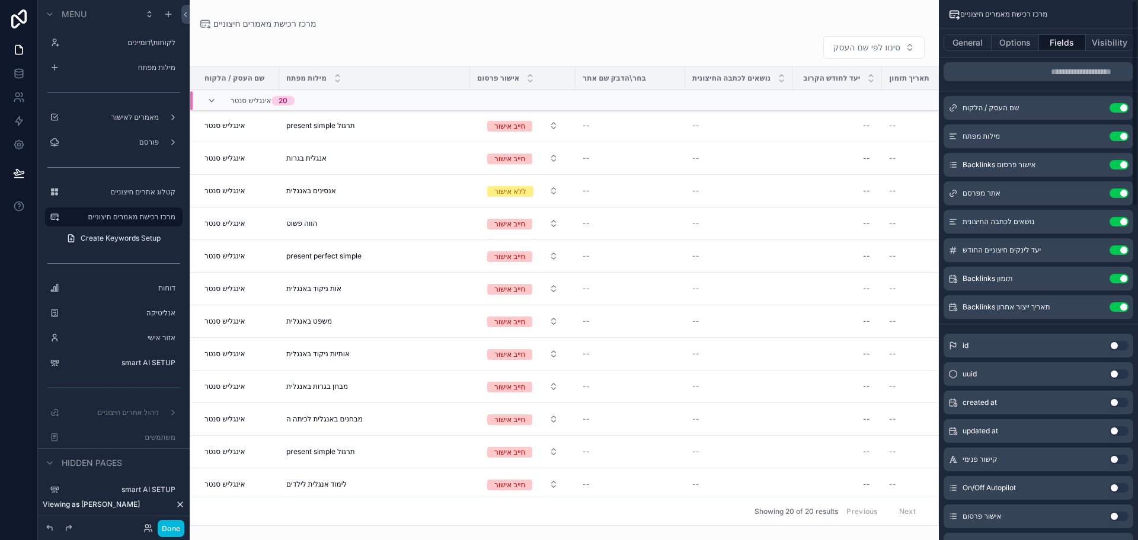
click at [1014, 39] on button "Options" at bounding box center [1015, 42] width 47 height 17
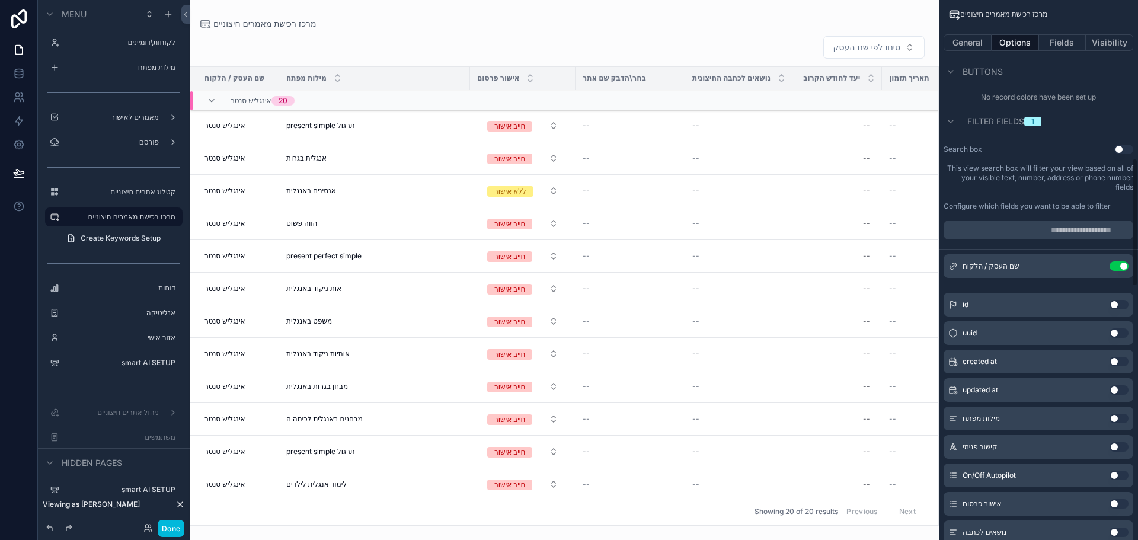
scroll to position [711, 0]
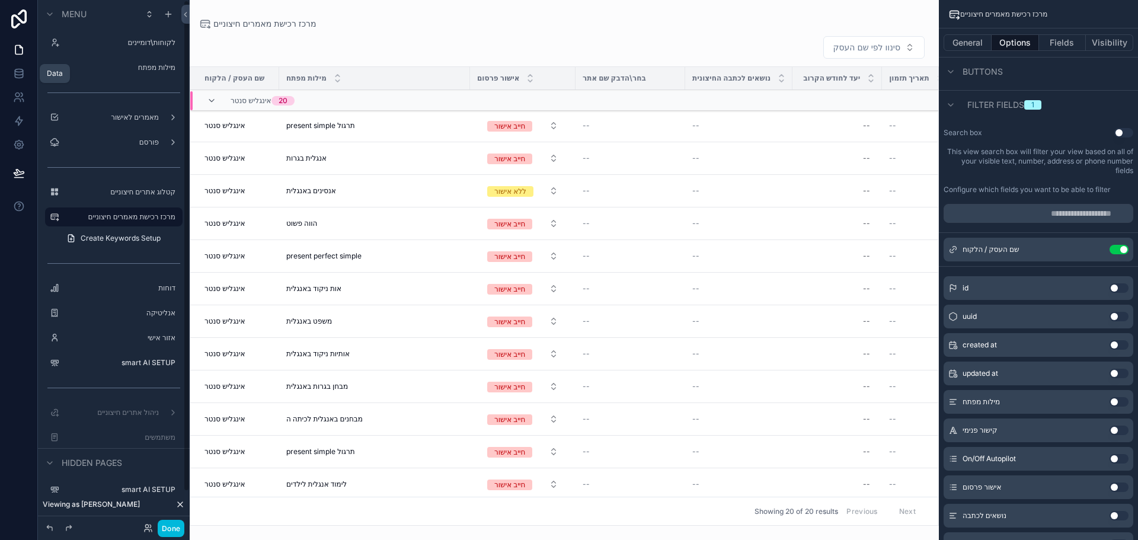
click at [18, 72] on icon at bounding box center [19, 70] width 8 height 3
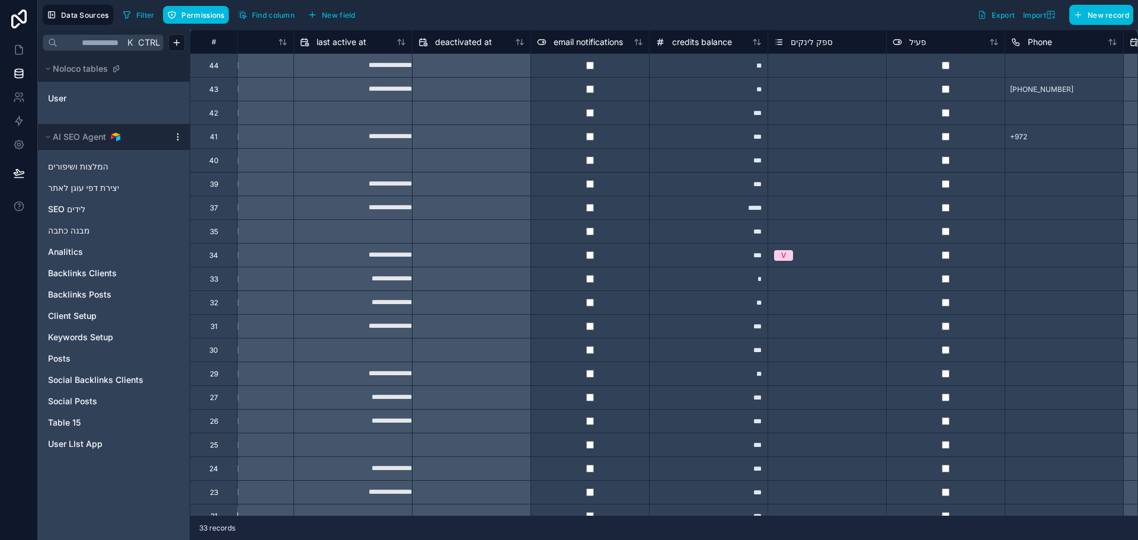
scroll to position [0, 907]
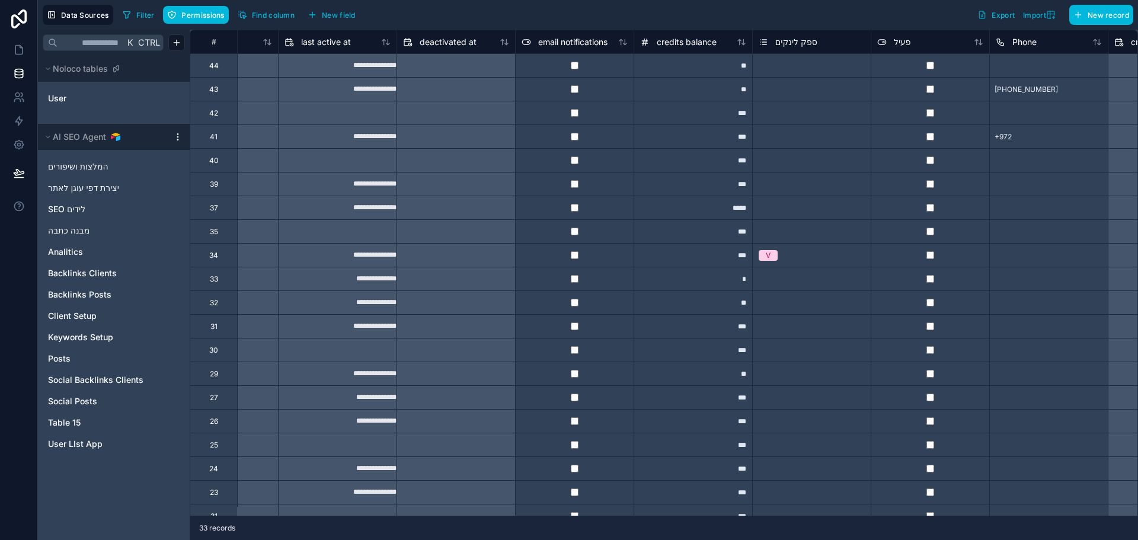
click at [706, 68] on div "**" at bounding box center [693, 65] width 119 height 24
type input "***"
click at [683, 18] on div "Filter Permissions Find column New field Export Import New record" at bounding box center [625, 15] width 1015 height 20
click at [21, 51] on icon at bounding box center [19, 50] width 12 height 12
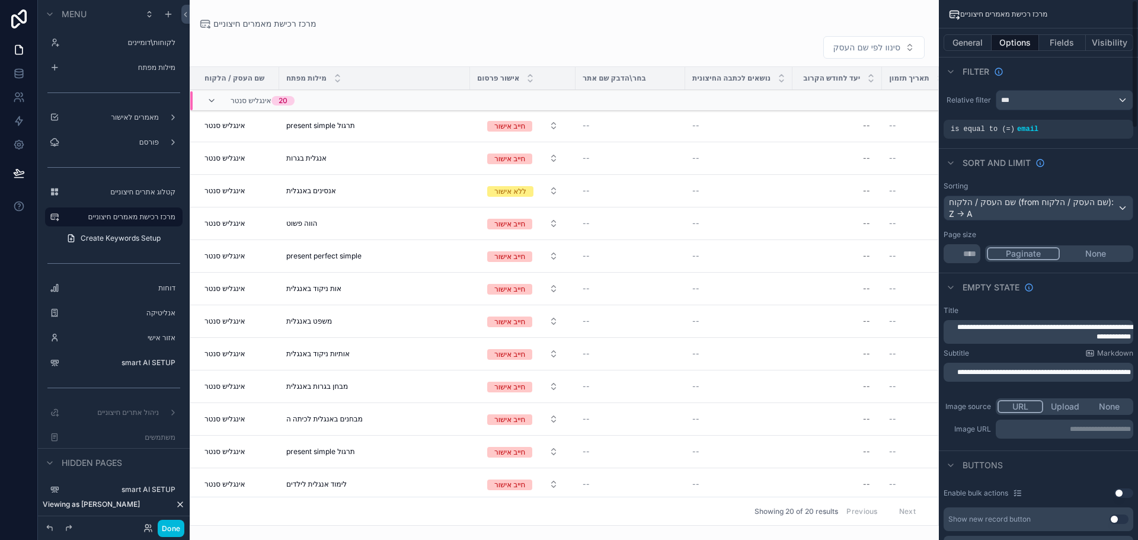
click at [615, 19] on div "scrollable content" at bounding box center [564, 270] width 749 height 540
